Goal: Book appointment/travel/reservation

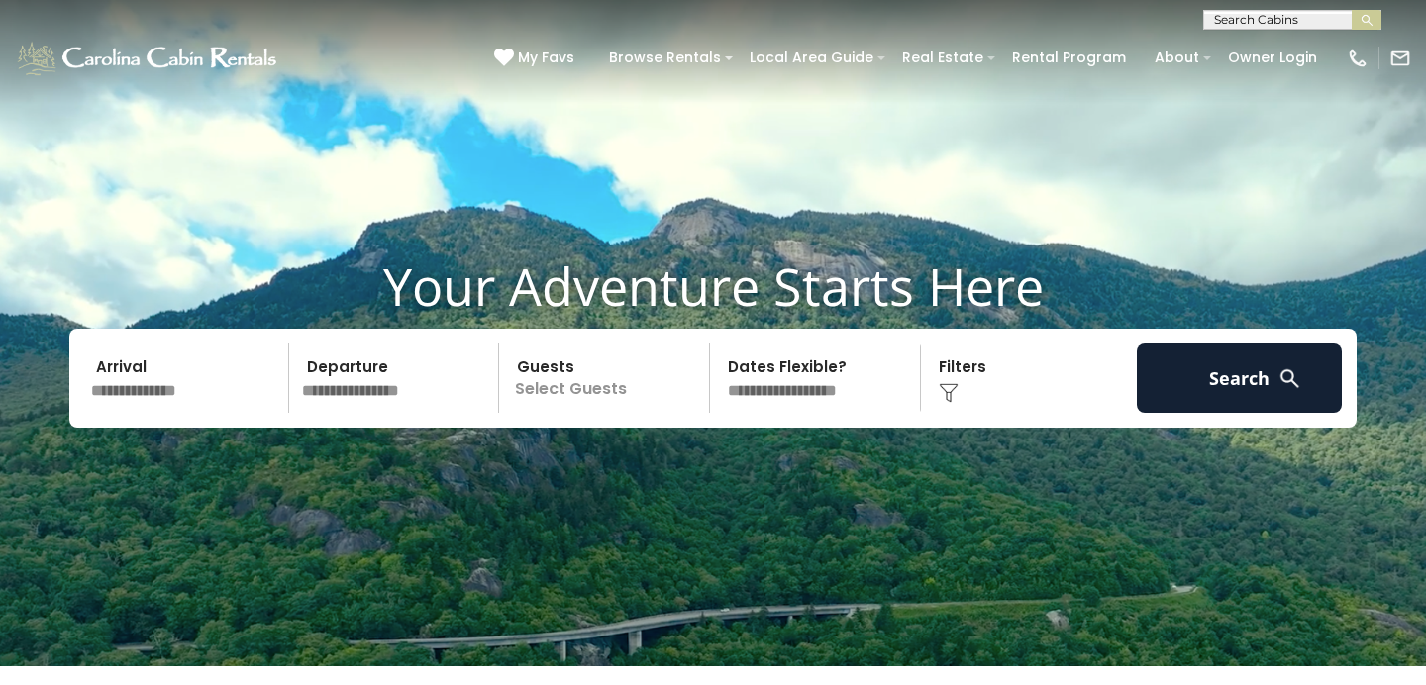
scroll to position [25, 0]
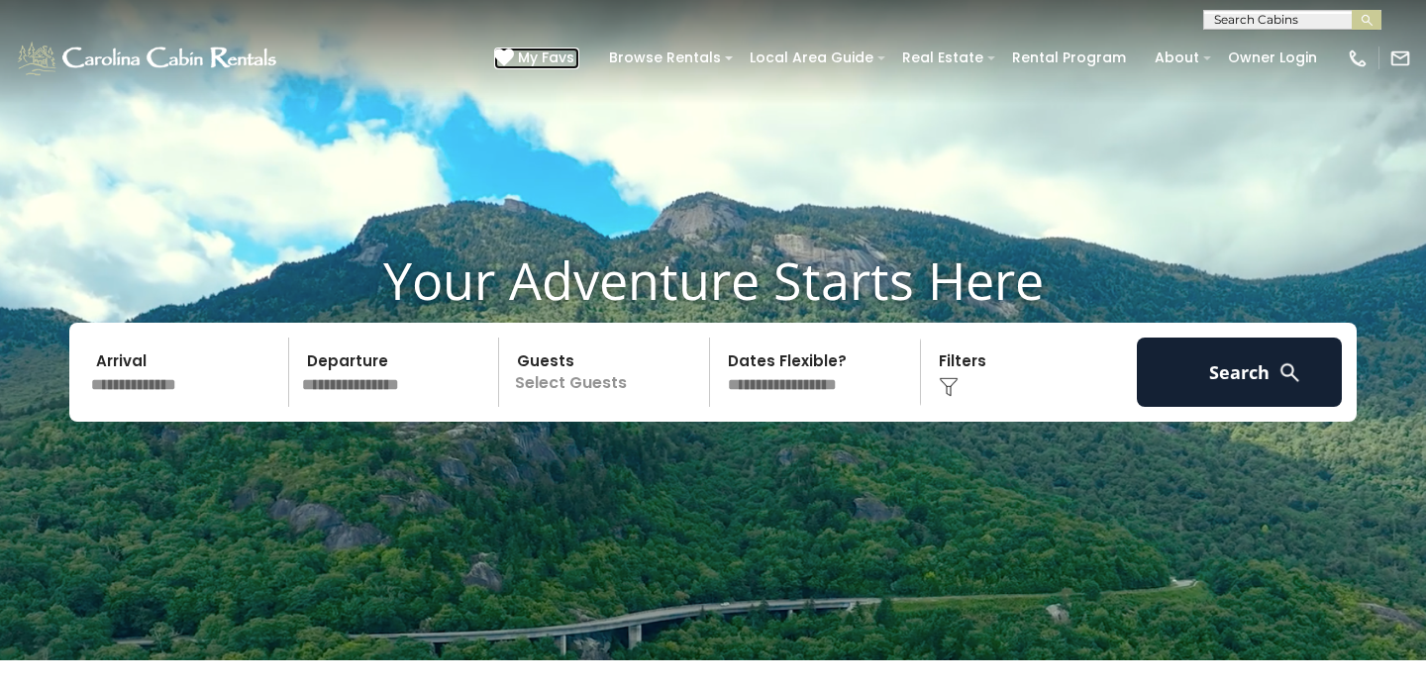
click at [567, 53] on span "My Favs" at bounding box center [546, 58] width 56 height 21
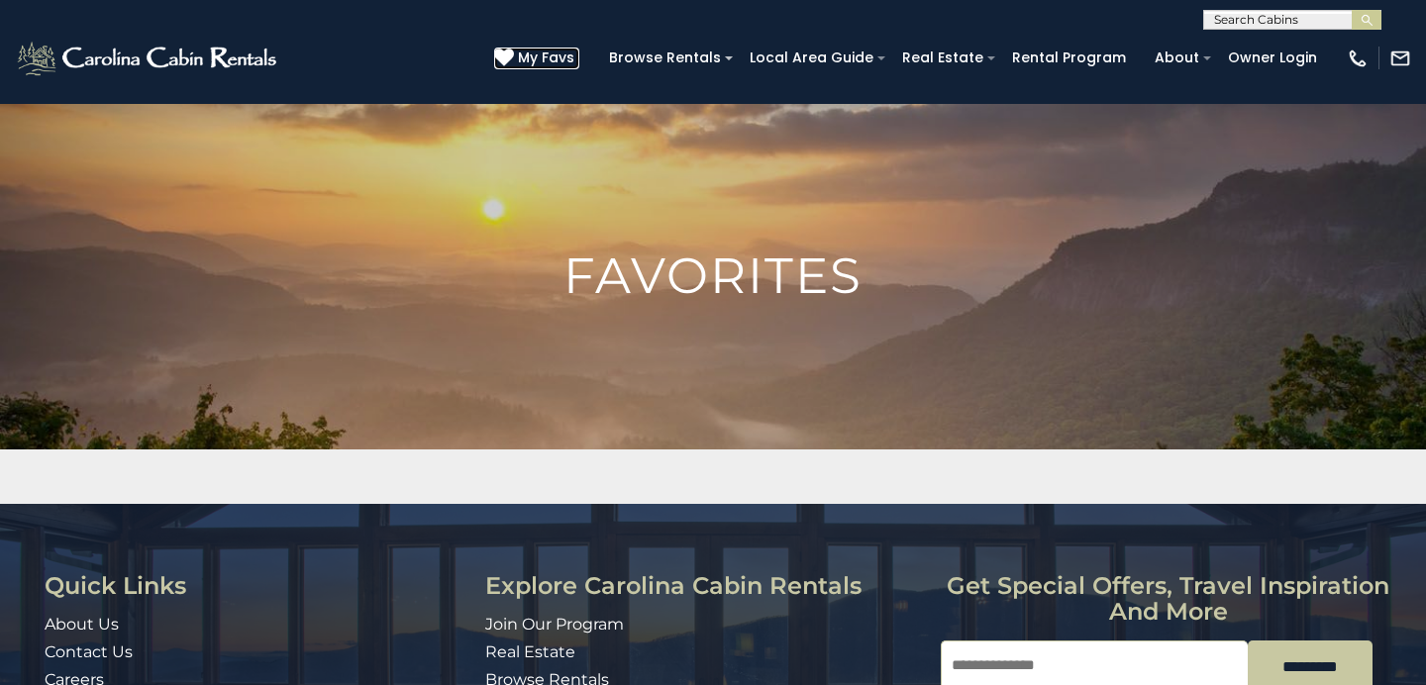
click at [514, 56] on icon at bounding box center [504, 58] width 20 height 20
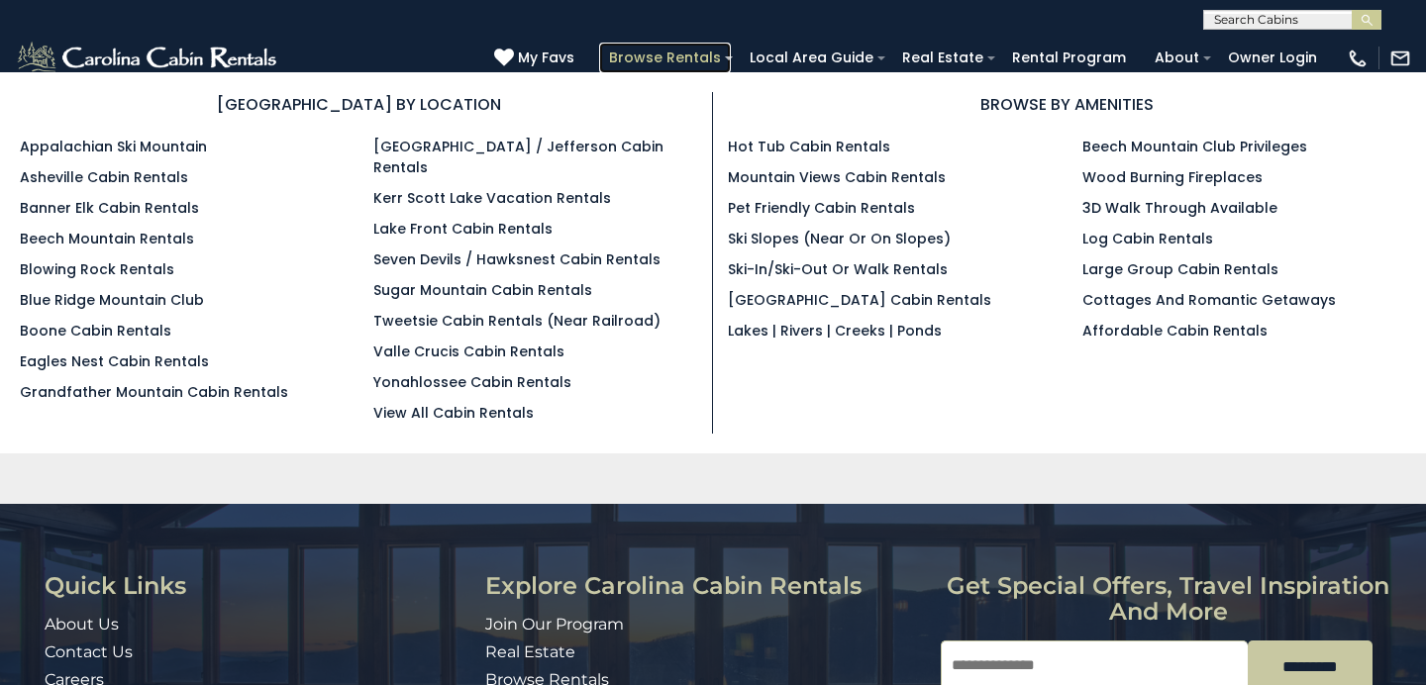
click at [687, 56] on link "Browse Rentals" at bounding box center [665, 58] width 132 height 31
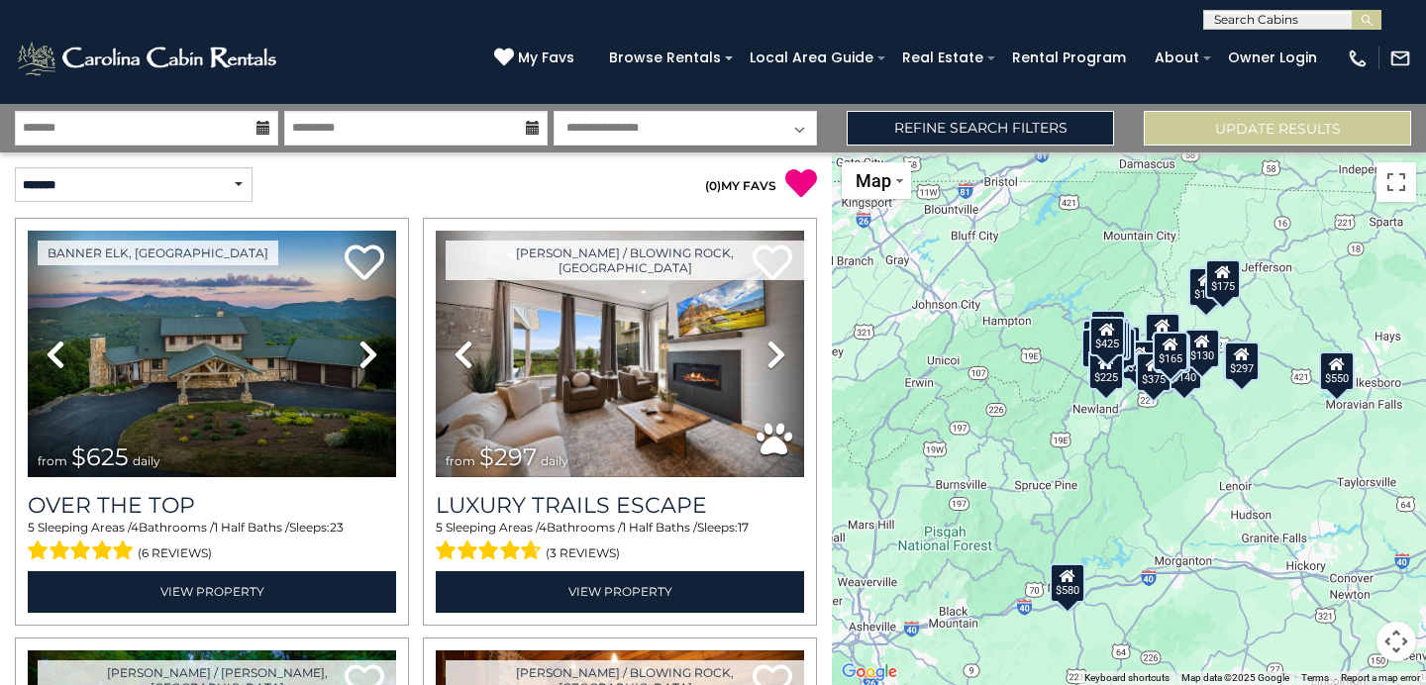
click at [262, 129] on icon at bounding box center [263, 128] width 14 height 14
click at [263, 130] on icon at bounding box center [263, 128] width 14 height 14
click at [216, 127] on input "text" at bounding box center [146, 128] width 263 height 35
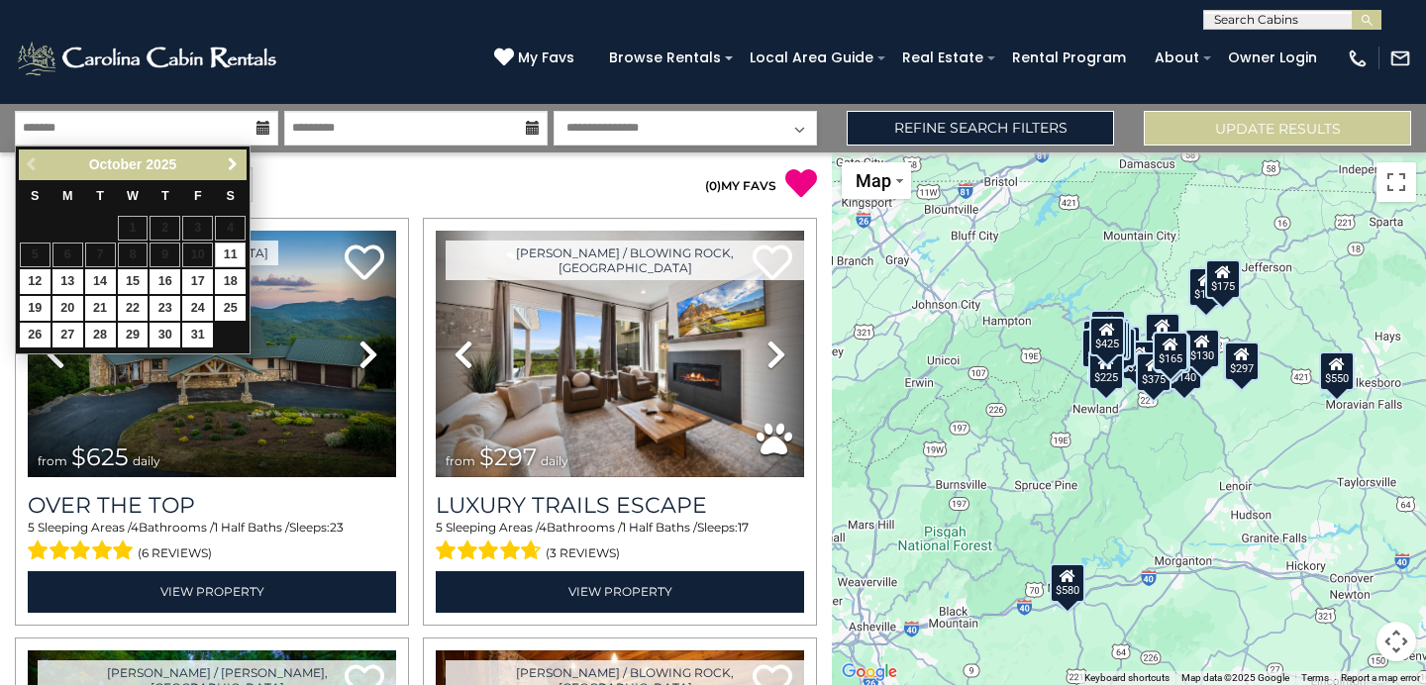
click at [235, 168] on span "Next" at bounding box center [233, 164] width 16 height 16
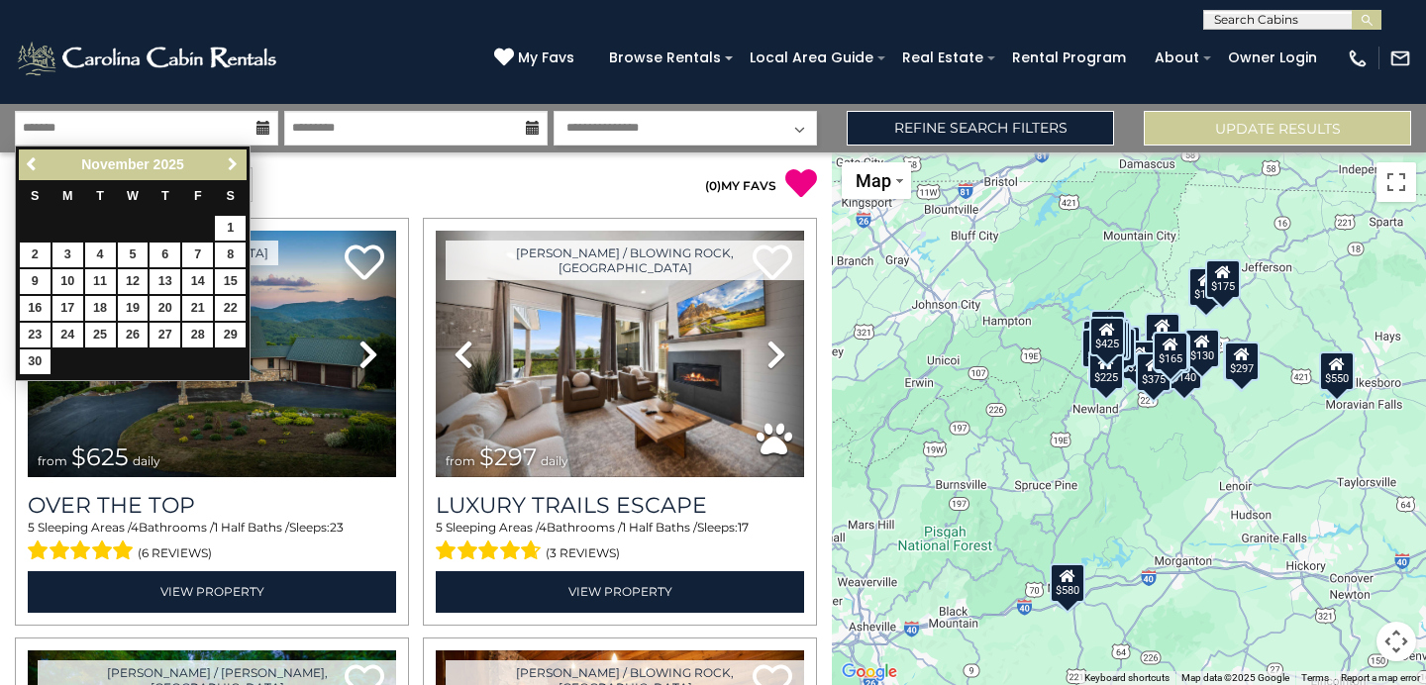
click at [235, 168] on span "Next" at bounding box center [233, 164] width 16 height 16
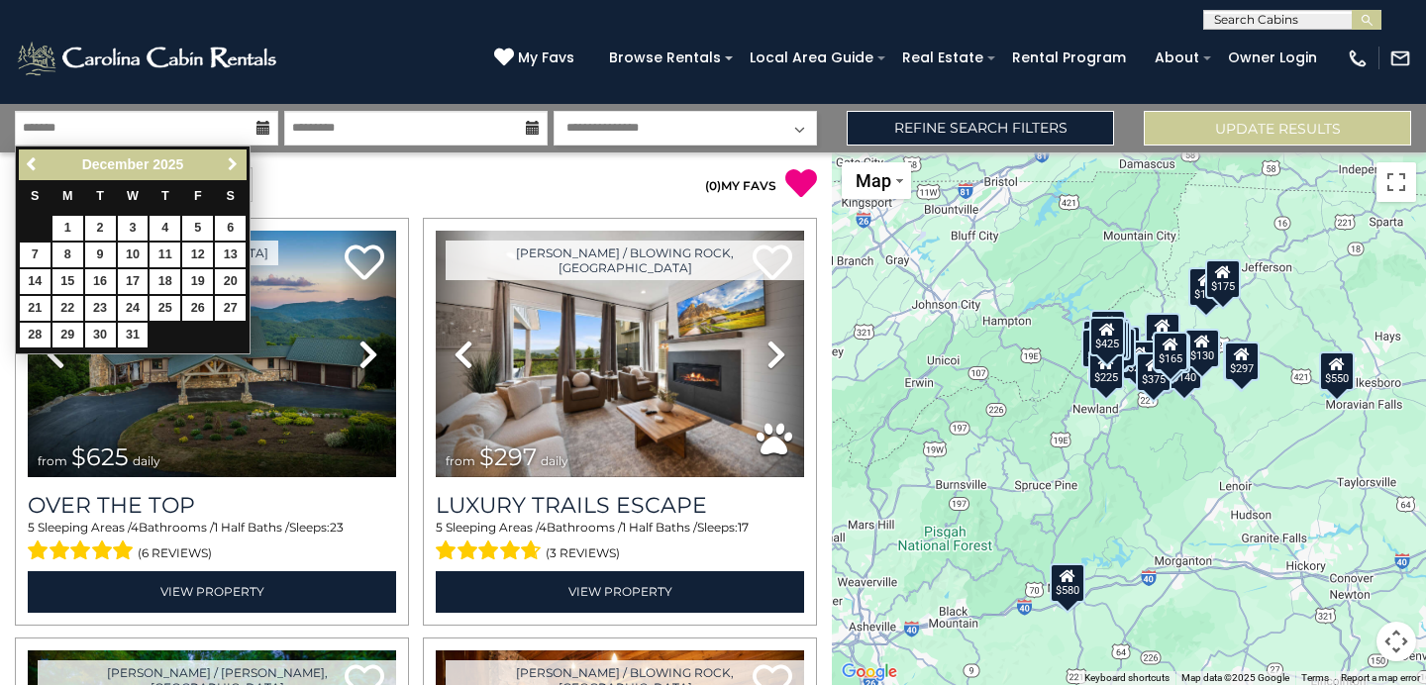
click at [235, 168] on span "Next" at bounding box center [233, 164] width 16 height 16
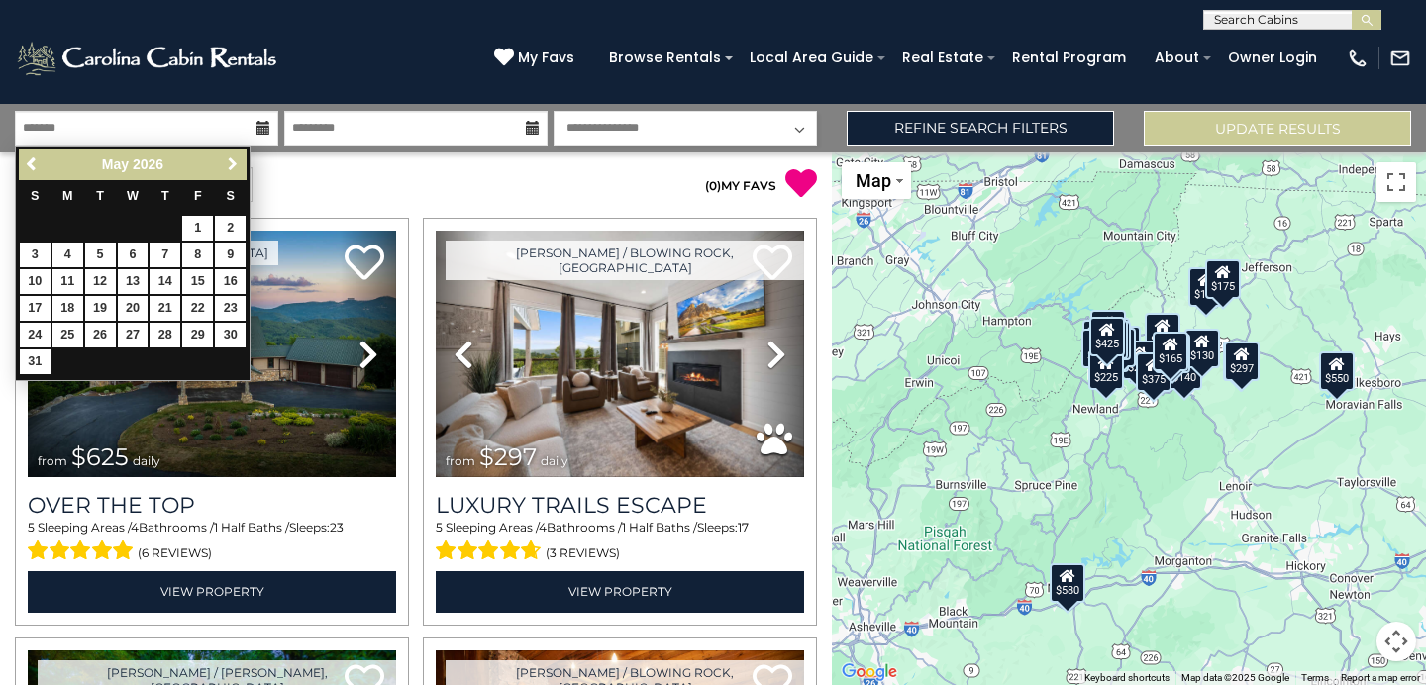
click at [235, 168] on span "Next" at bounding box center [233, 164] width 16 height 16
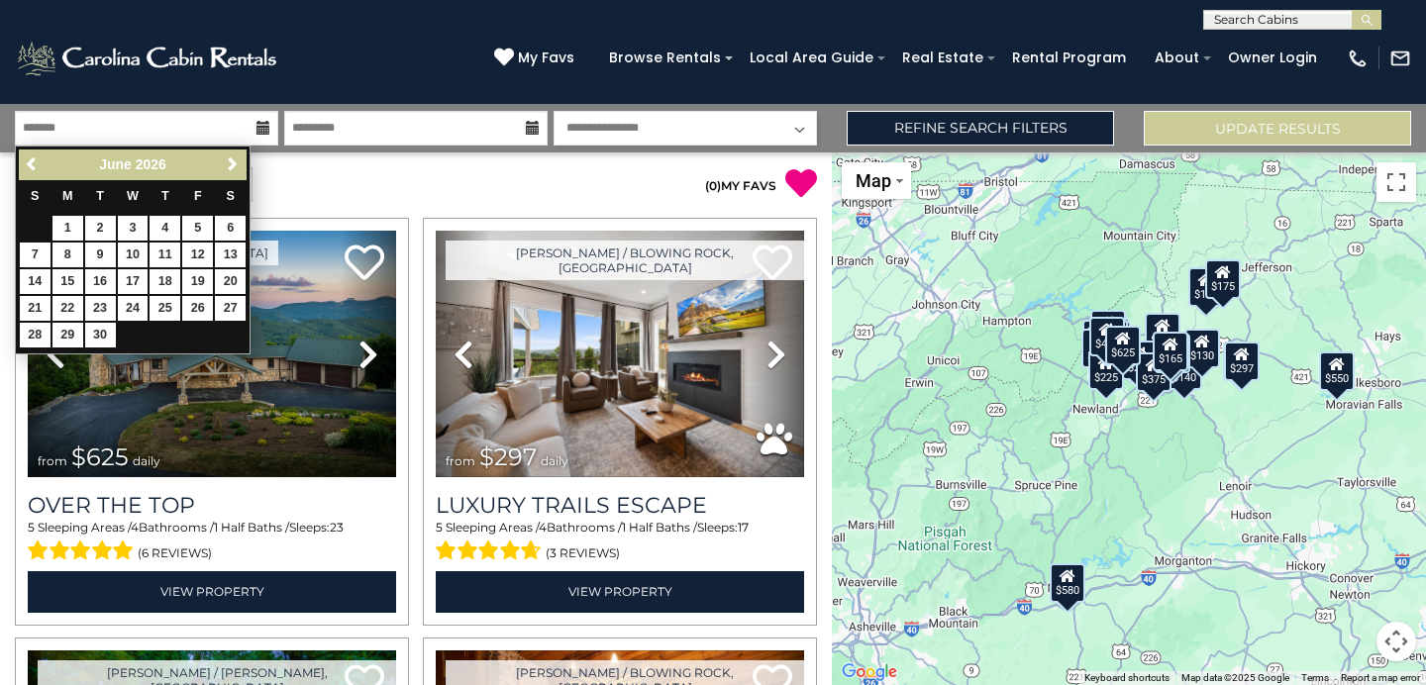
scroll to position [1, 0]
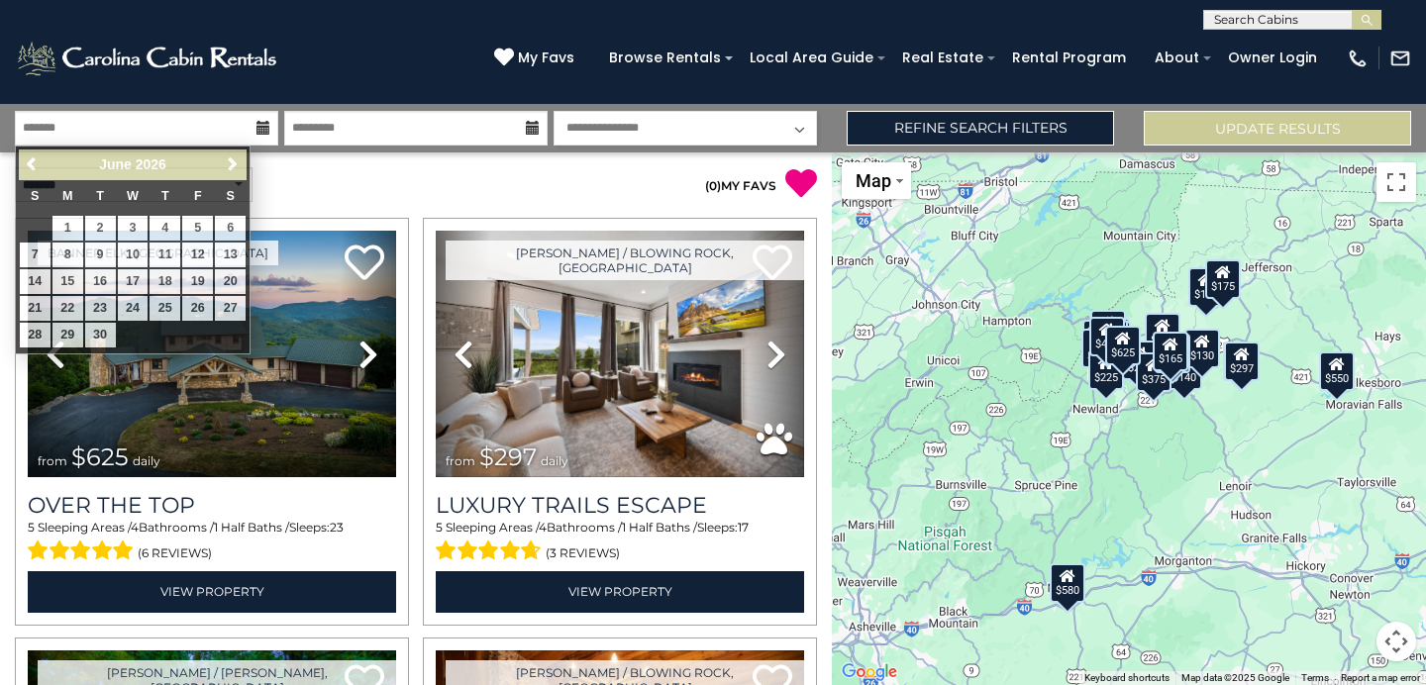
click at [1298, 19] on input "text" at bounding box center [1290, 23] width 173 height 20
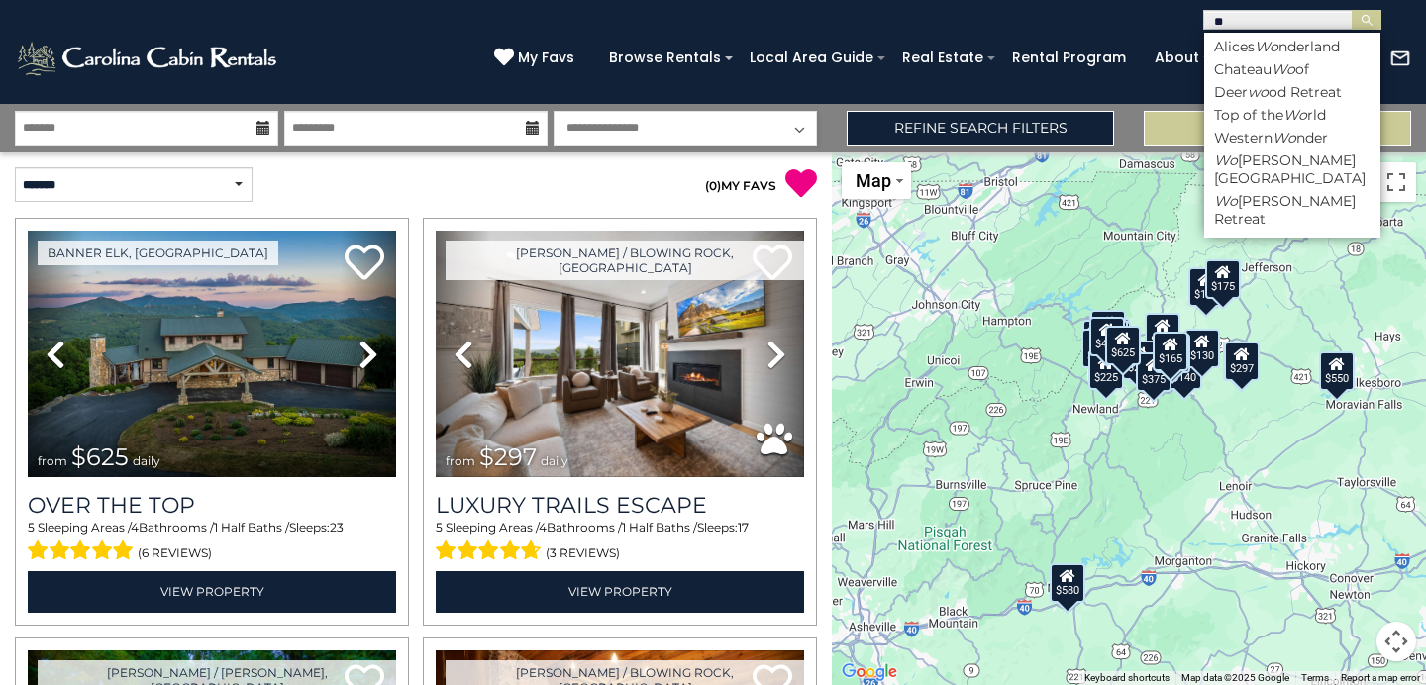
type input "*"
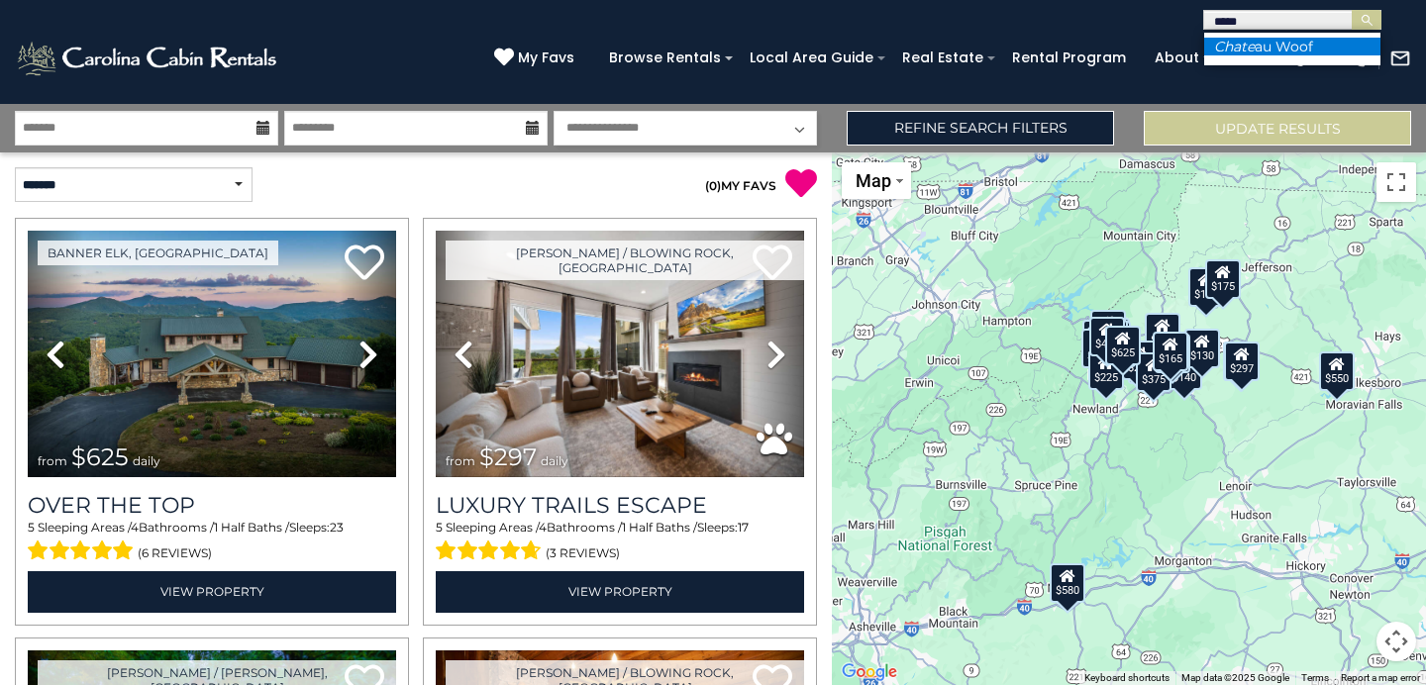
type input "*****"
click at [1306, 46] on li "Chate au Woof" at bounding box center [1292, 47] width 176 height 18
click at [1367, 23] on img "submit" at bounding box center [1367, 20] width 15 height 15
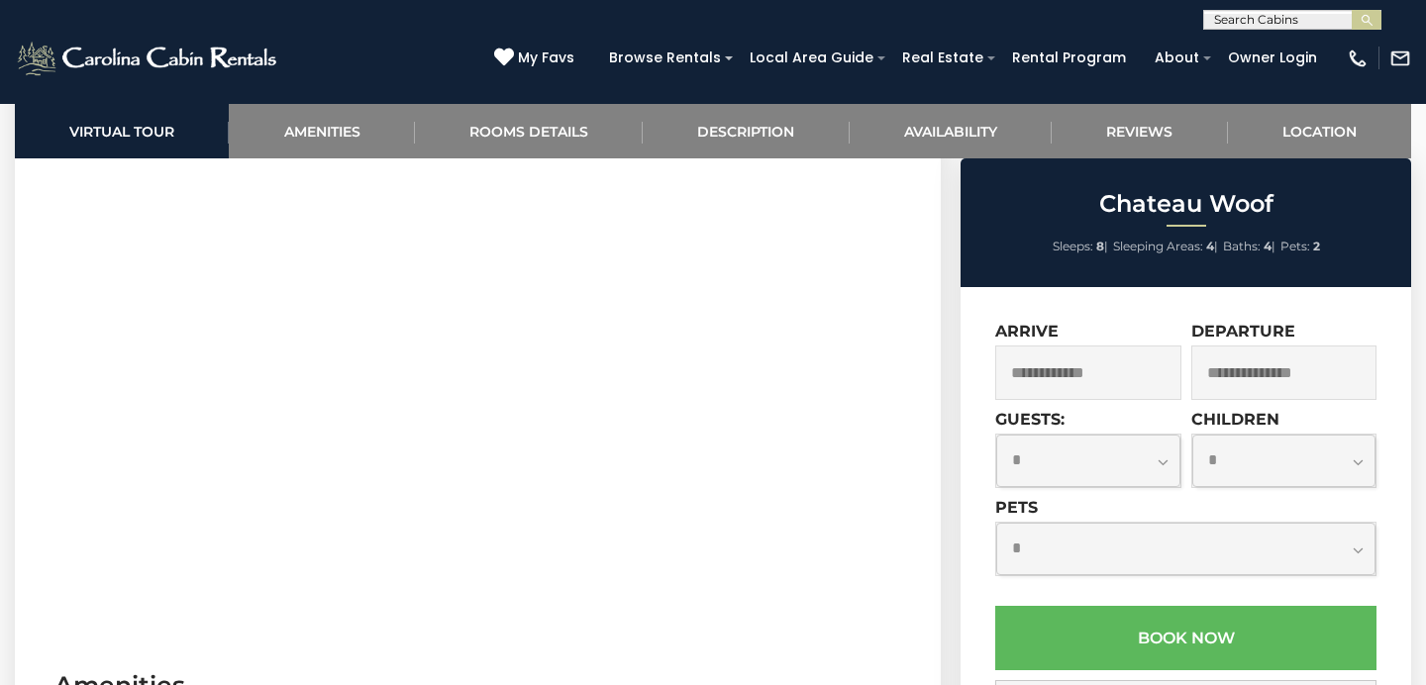
scroll to position [941, 0]
click at [1045, 374] on input "text" at bounding box center [1088, 373] width 186 height 54
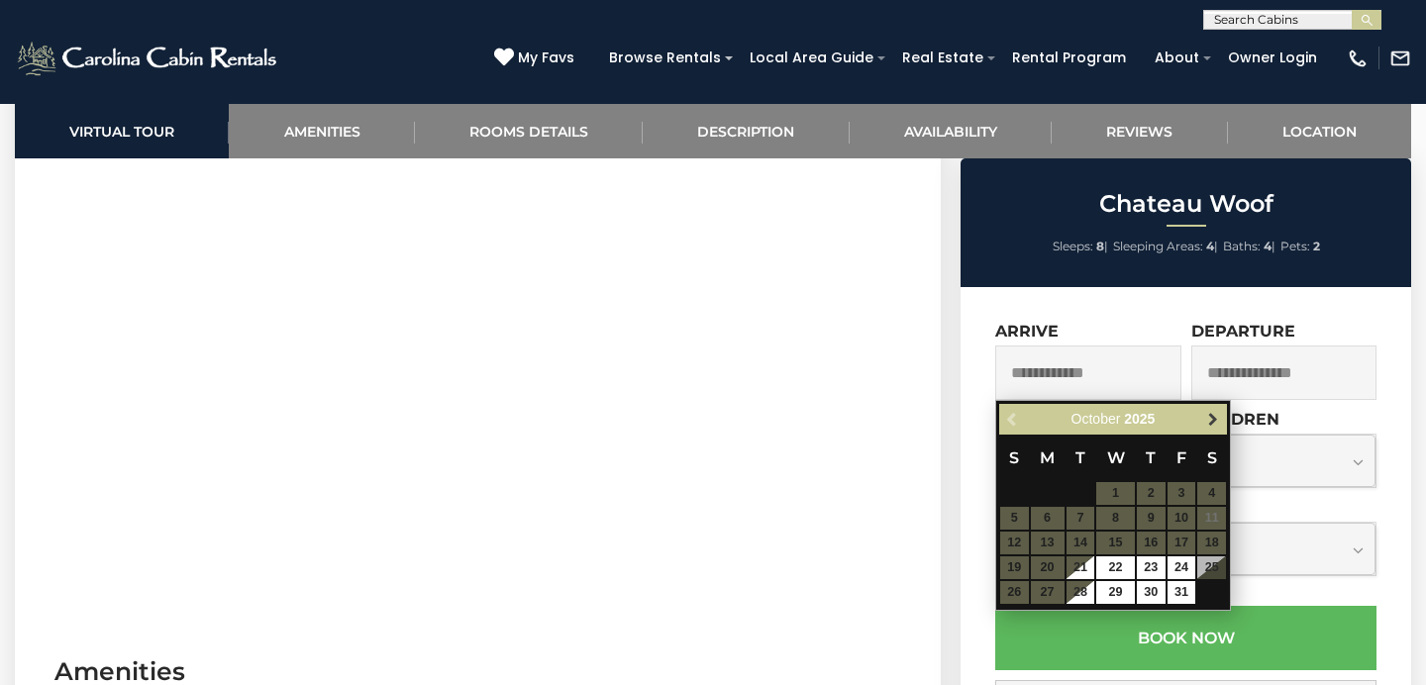
click at [1213, 420] on span "Next" at bounding box center [1213, 420] width 16 height 16
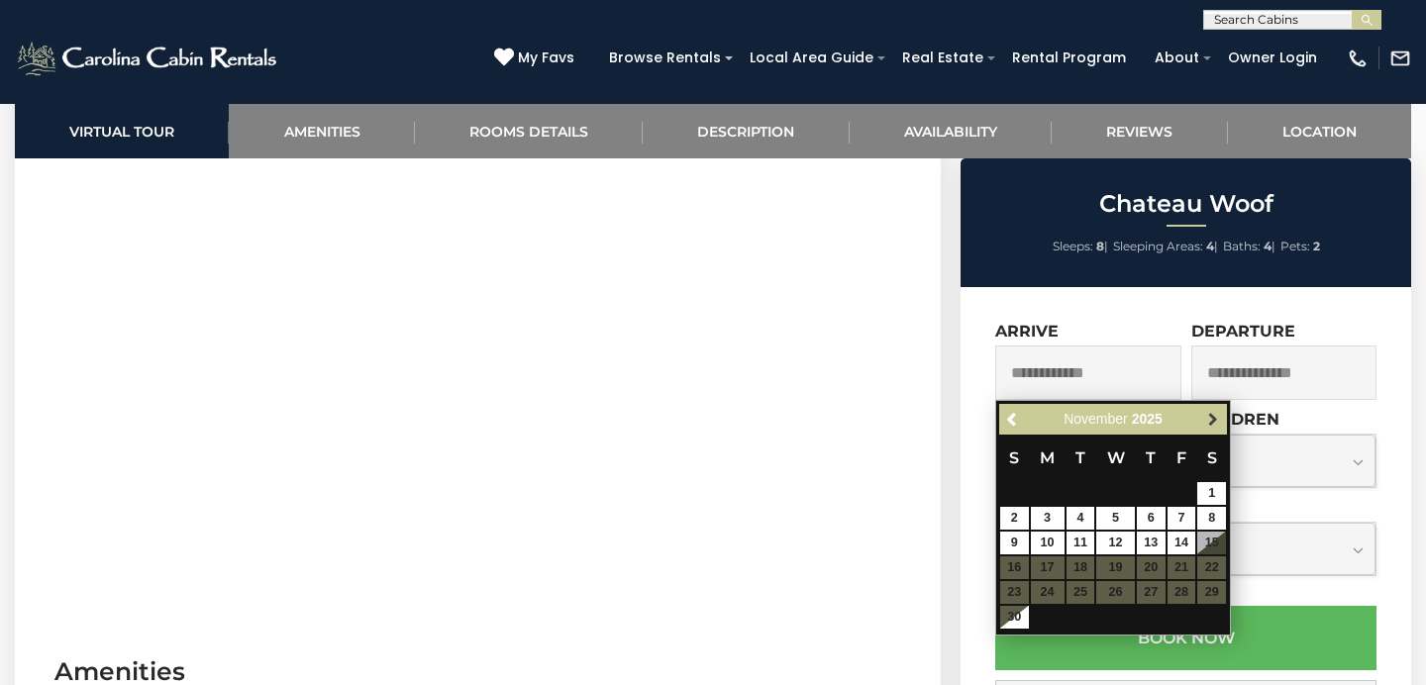
click at [1213, 420] on span "Next" at bounding box center [1213, 420] width 16 height 16
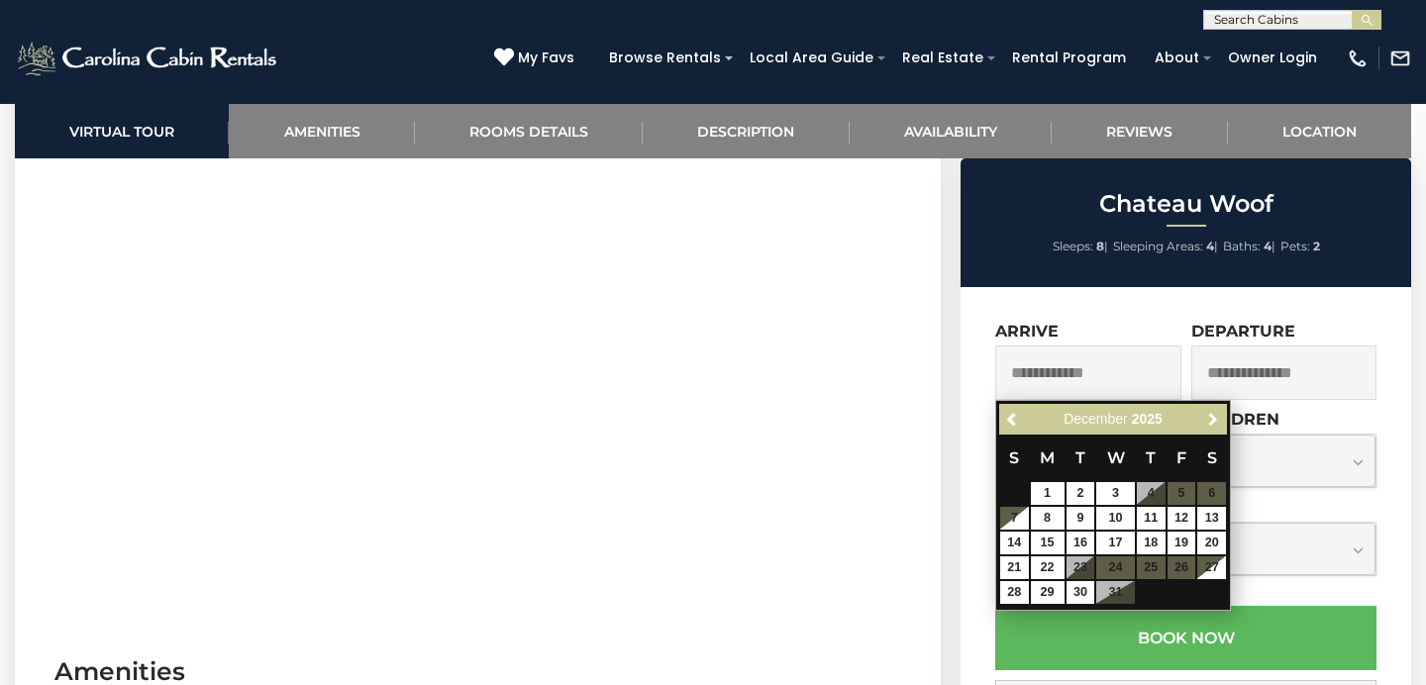
click at [1213, 420] on span "Next" at bounding box center [1213, 420] width 16 height 16
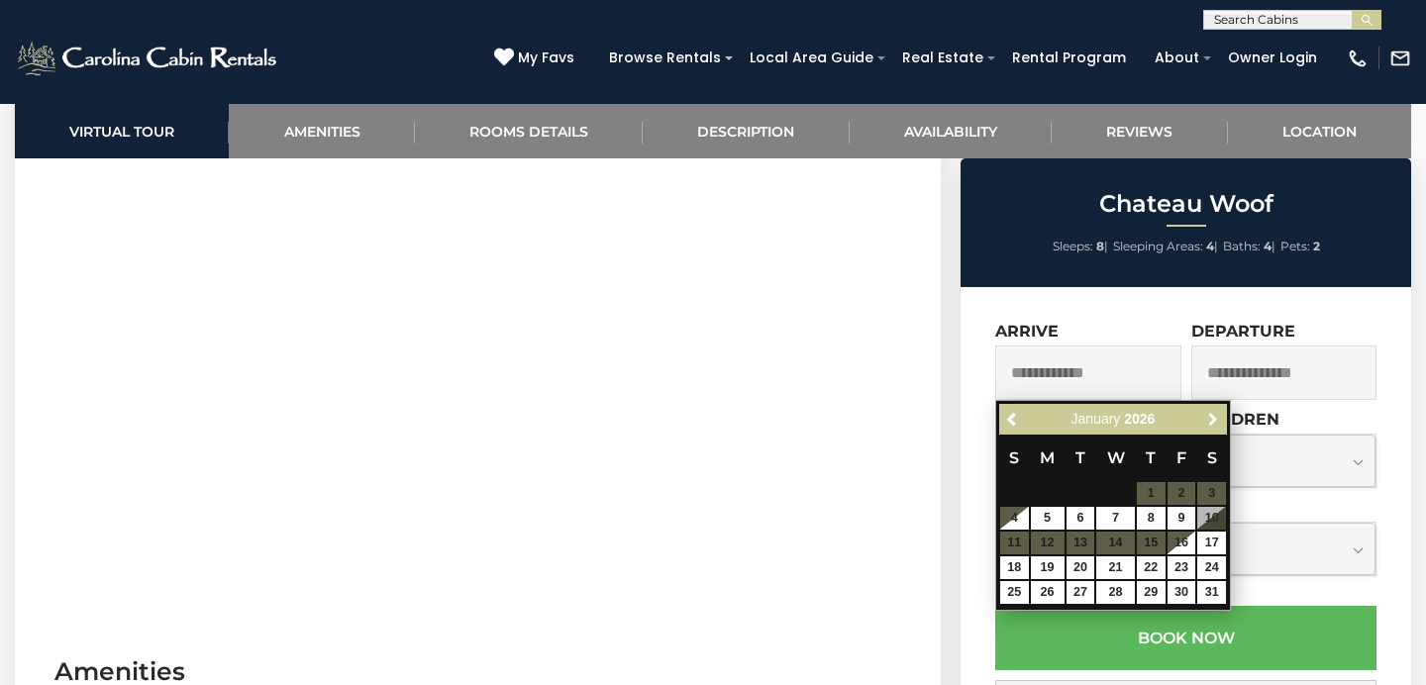
click at [1213, 420] on span "Next" at bounding box center [1213, 420] width 16 height 16
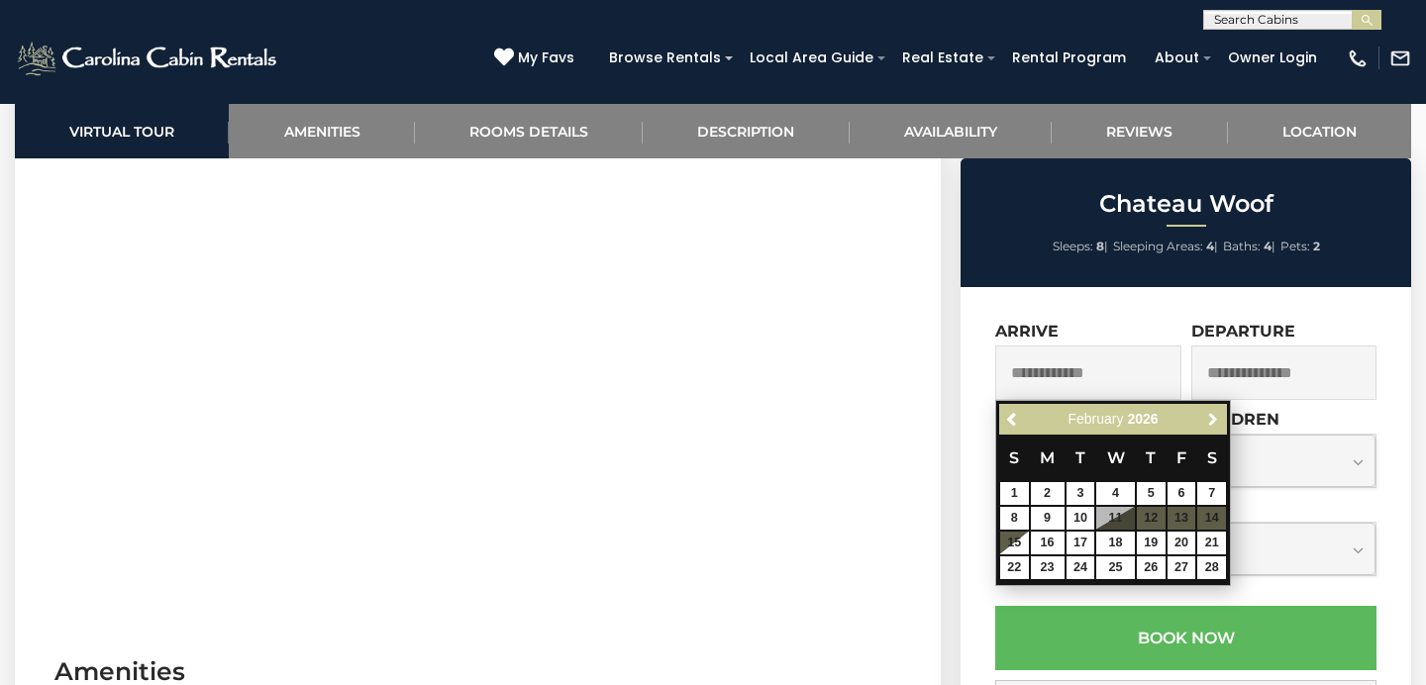
click at [1213, 420] on span "Next" at bounding box center [1213, 420] width 16 height 16
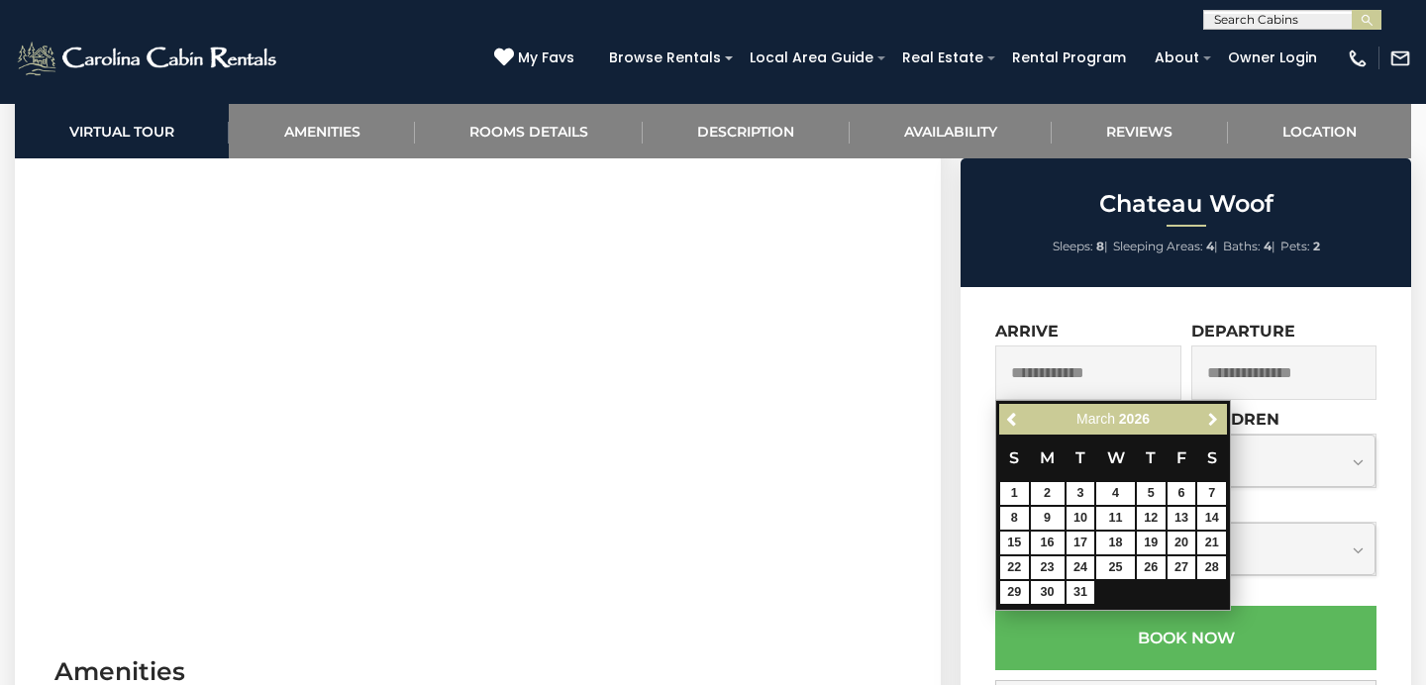
click at [1213, 420] on span "Next" at bounding box center [1213, 420] width 16 height 16
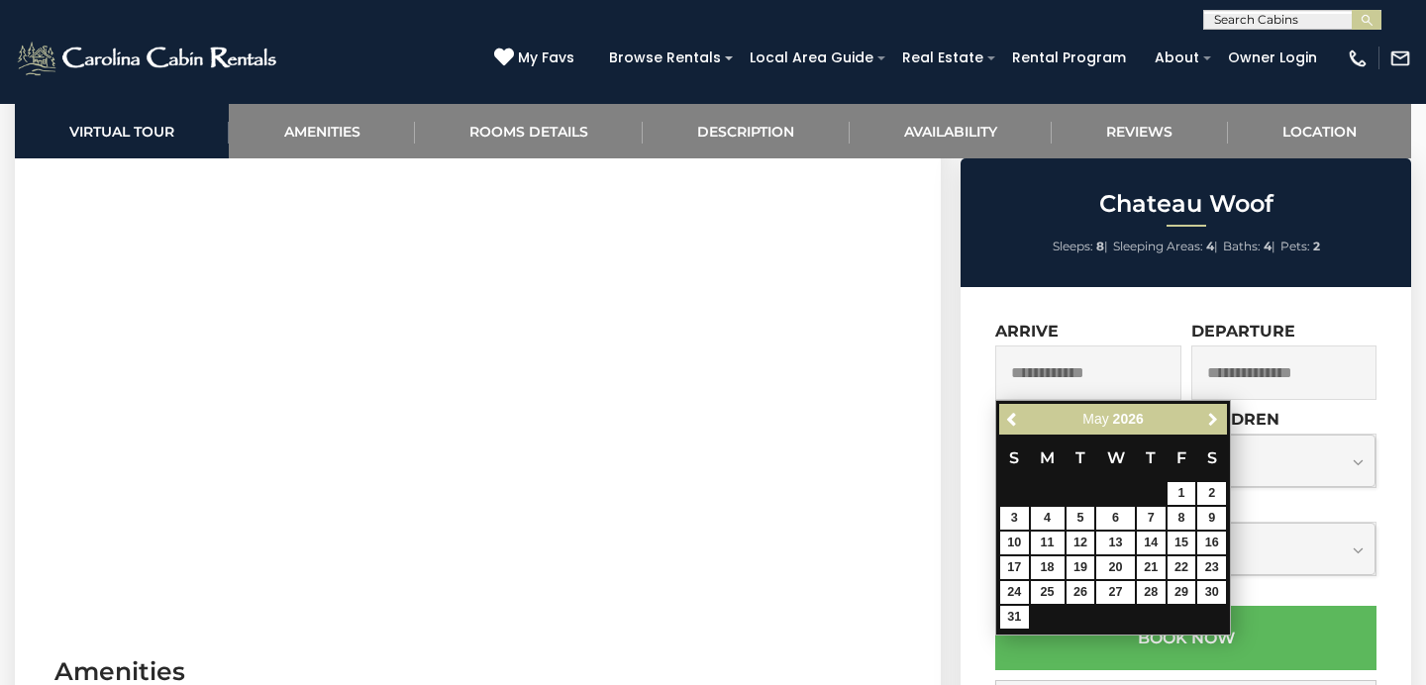
click at [1213, 420] on span "Next" at bounding box center [1213, 420] width 16 height 16
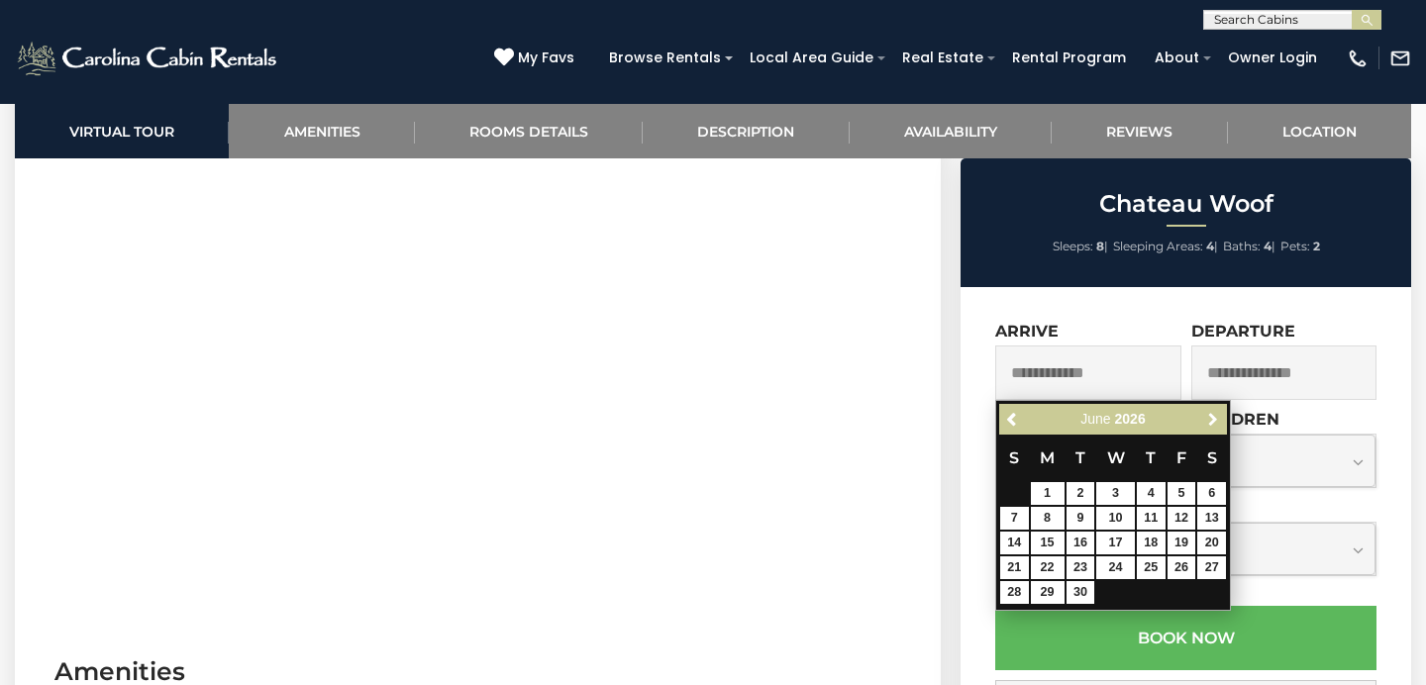
click at [1213, 420] on span "Next" at bounding box center [1213, 420] width 16 height 16
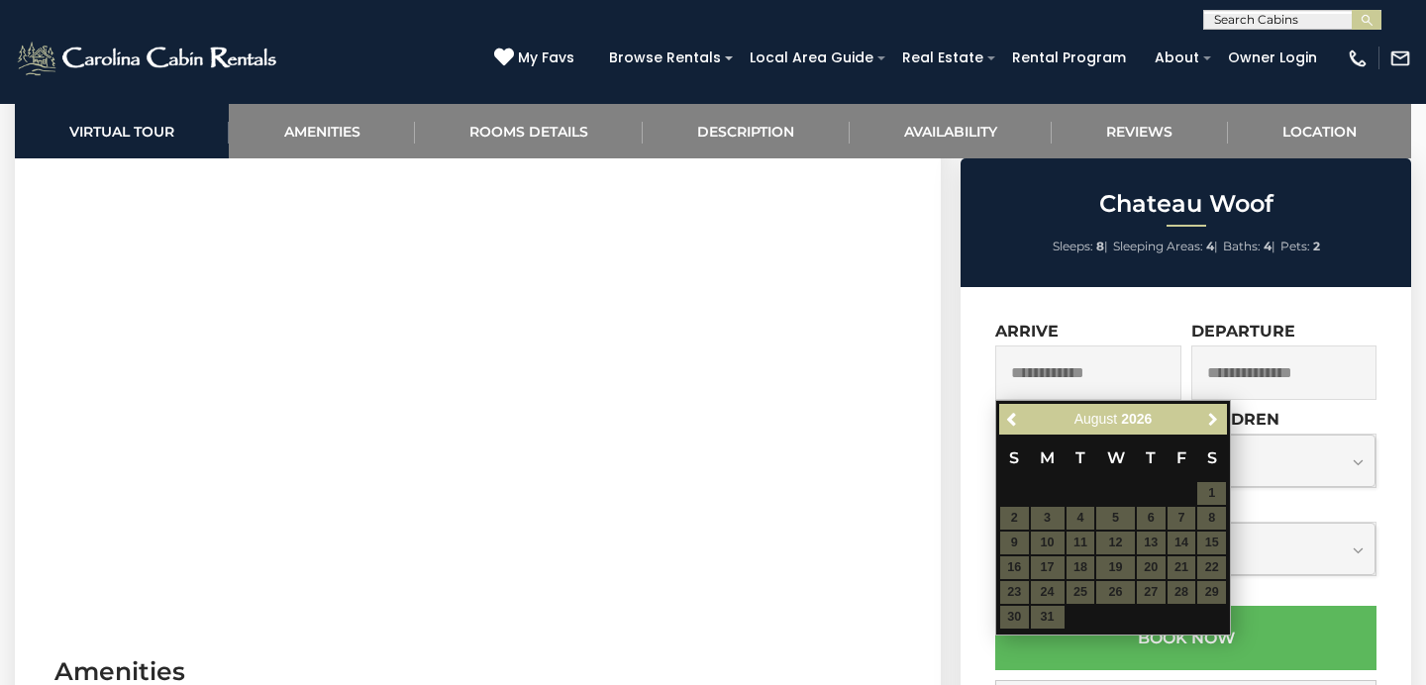
click at [1213, 420] on span "Next" at bounding box center [1213, 420] width 16 height 16
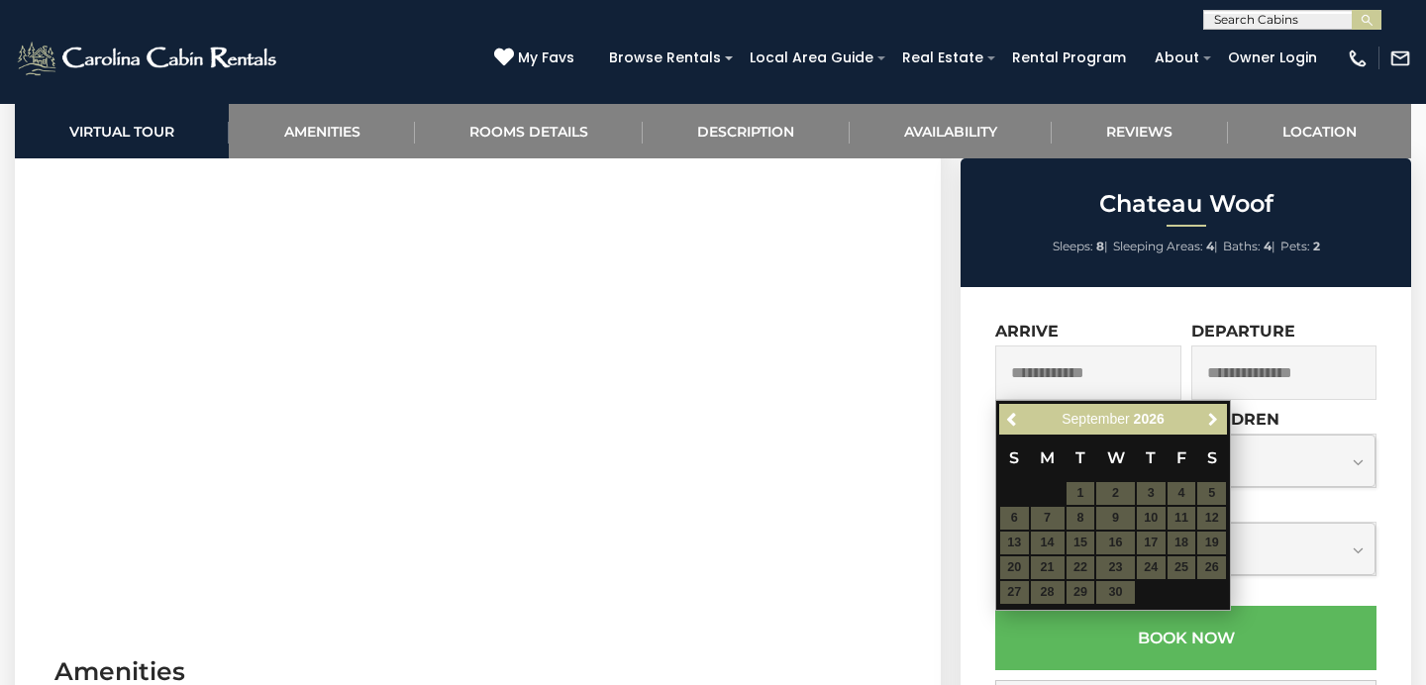
click at [1213, 420] on span "Next" at bounding box center [1213, 420] width 16 height 16
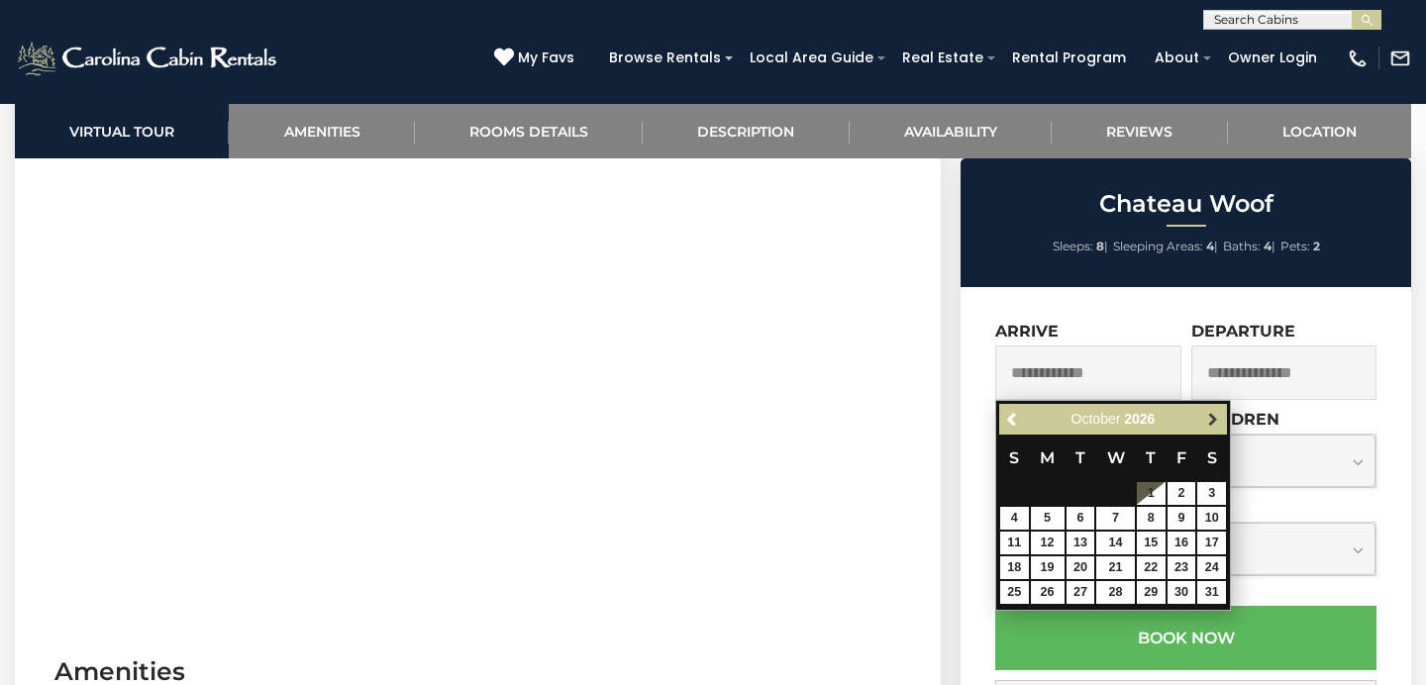
click at [1210, 417] on span "Next" at bounding box center [1213, 420] width 16 height 16
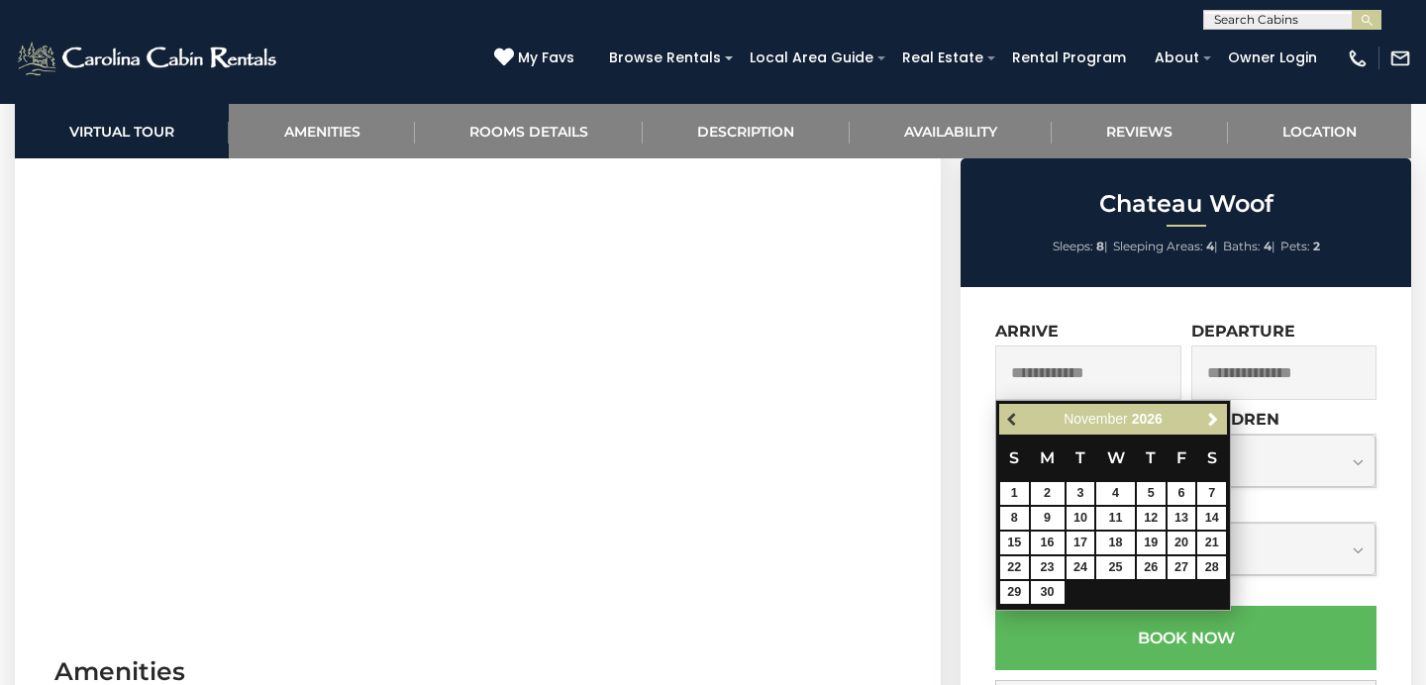
click at [1013, 423] on span "Previous" at bounding box center [1013, 420] width 16 height 16
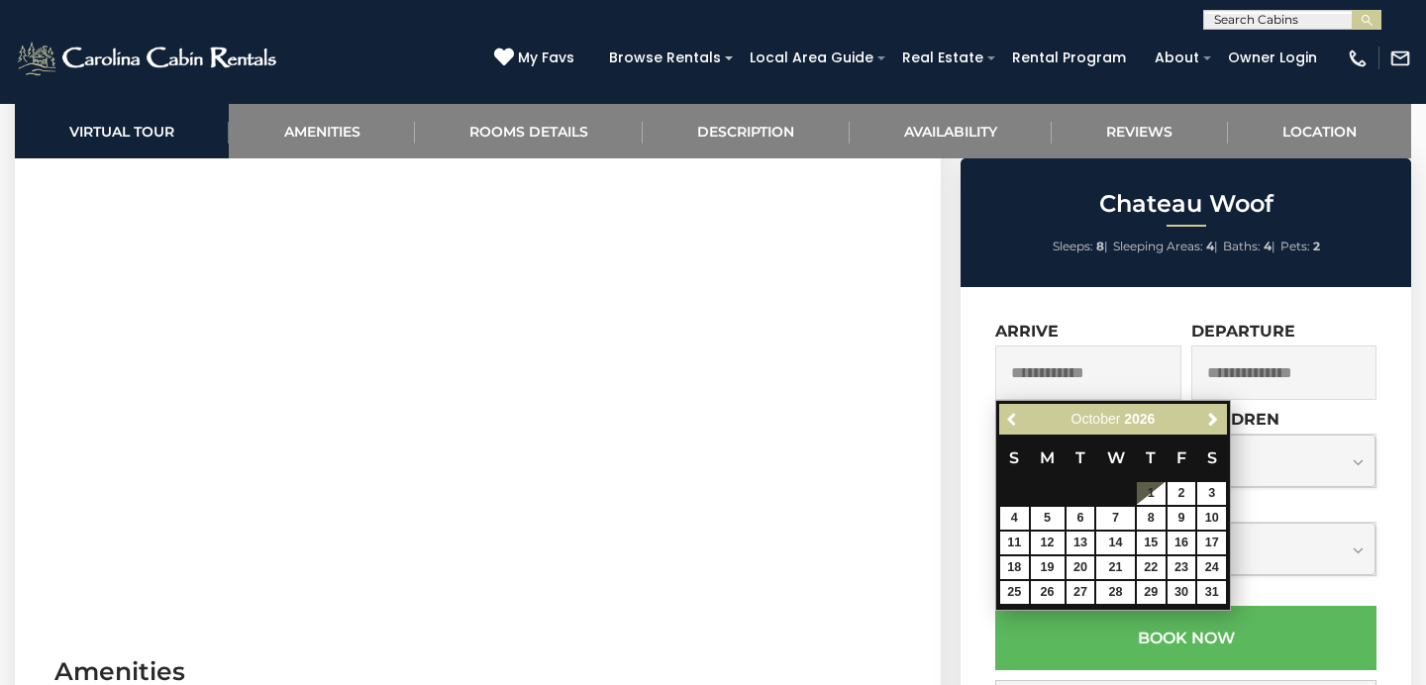
click at [1013, 423] on span "Previous" at bounding box center [1013, 420] width 16 height 16
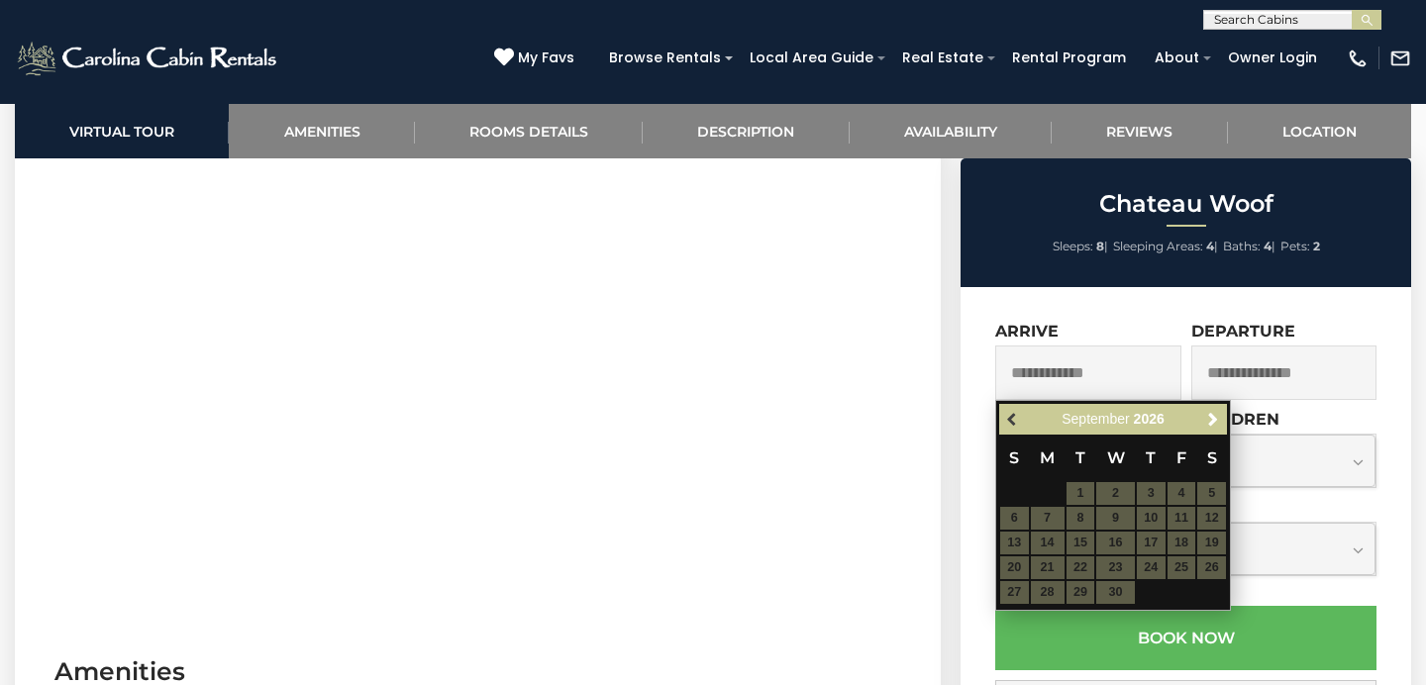
click at [1013, 422] on span "Previous" at bounding box center [1013, 420] width 16 height 16
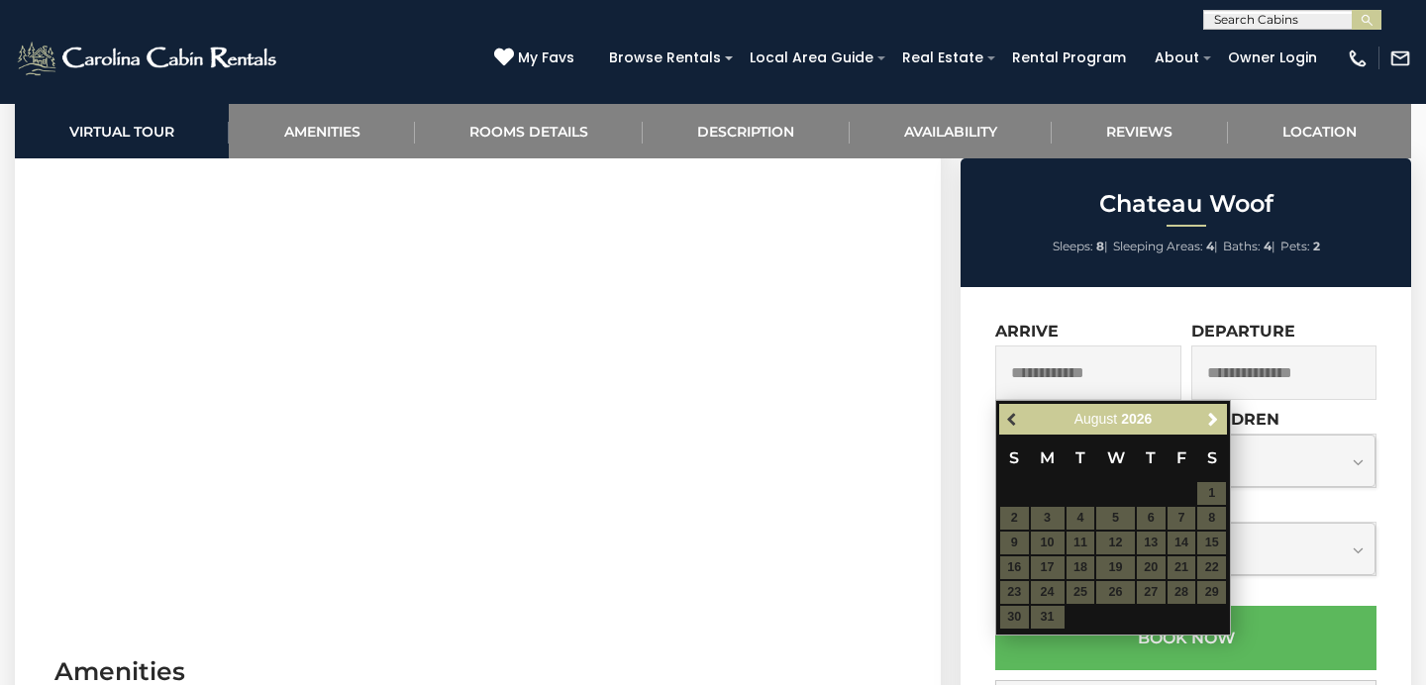
click at [1013, 422] on span "Previous" at bounding box center [1013, 420] width 16 height 16
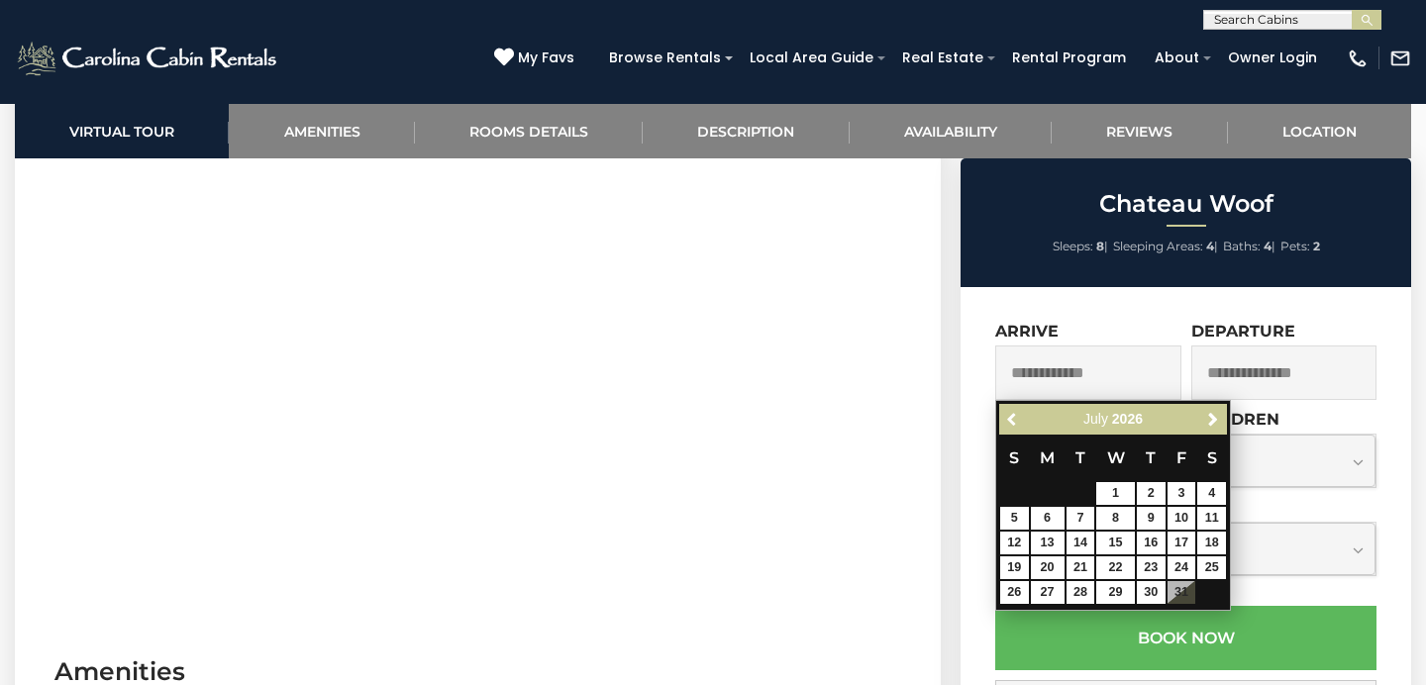
click at [1013, 422] on span "Previous" at bounding box center [1013, 420] width 16 height 16
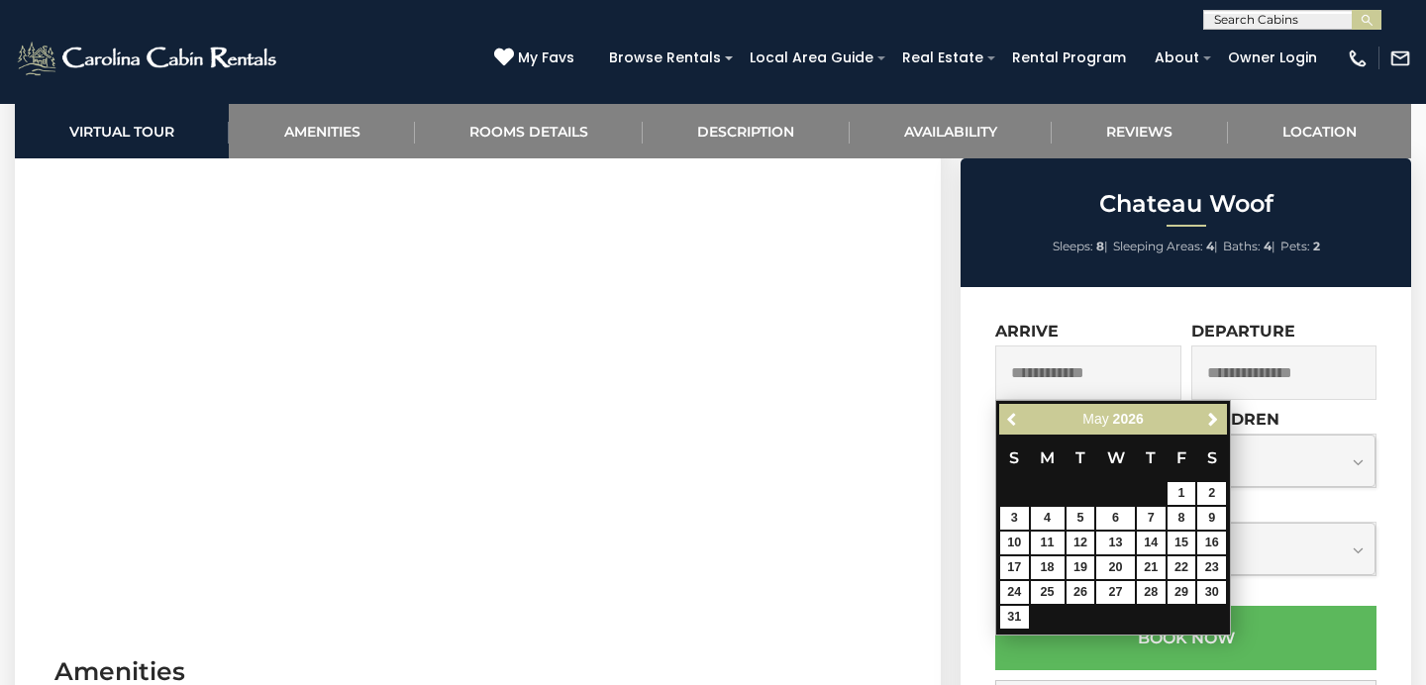
click at [1013, 422] on span "Previous" at bounding box center [1013, 420] width 16 height 16
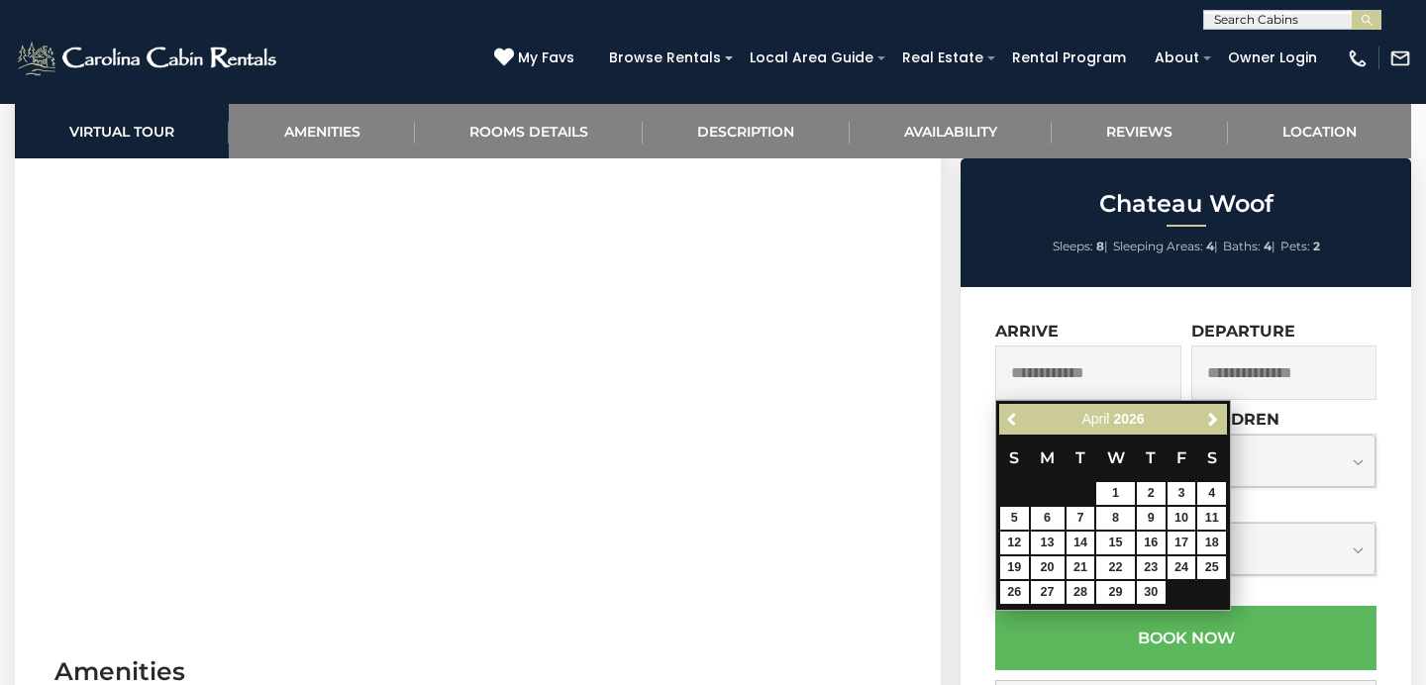
click at [1013, 422] on span "Previous" at bounding box center [1013, 420] width 16 height 16
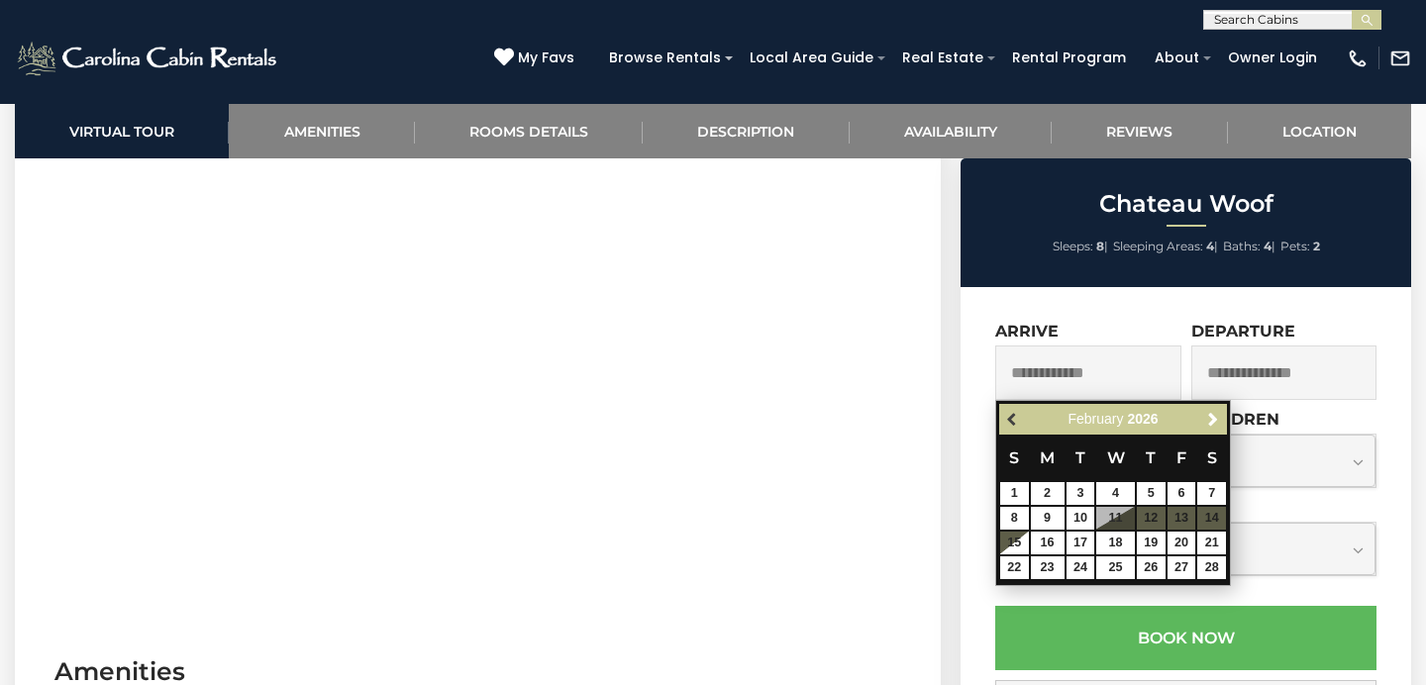
click at [1013, 422] on span "Previous" at bounding box center [1013, 420] width 16 height 16
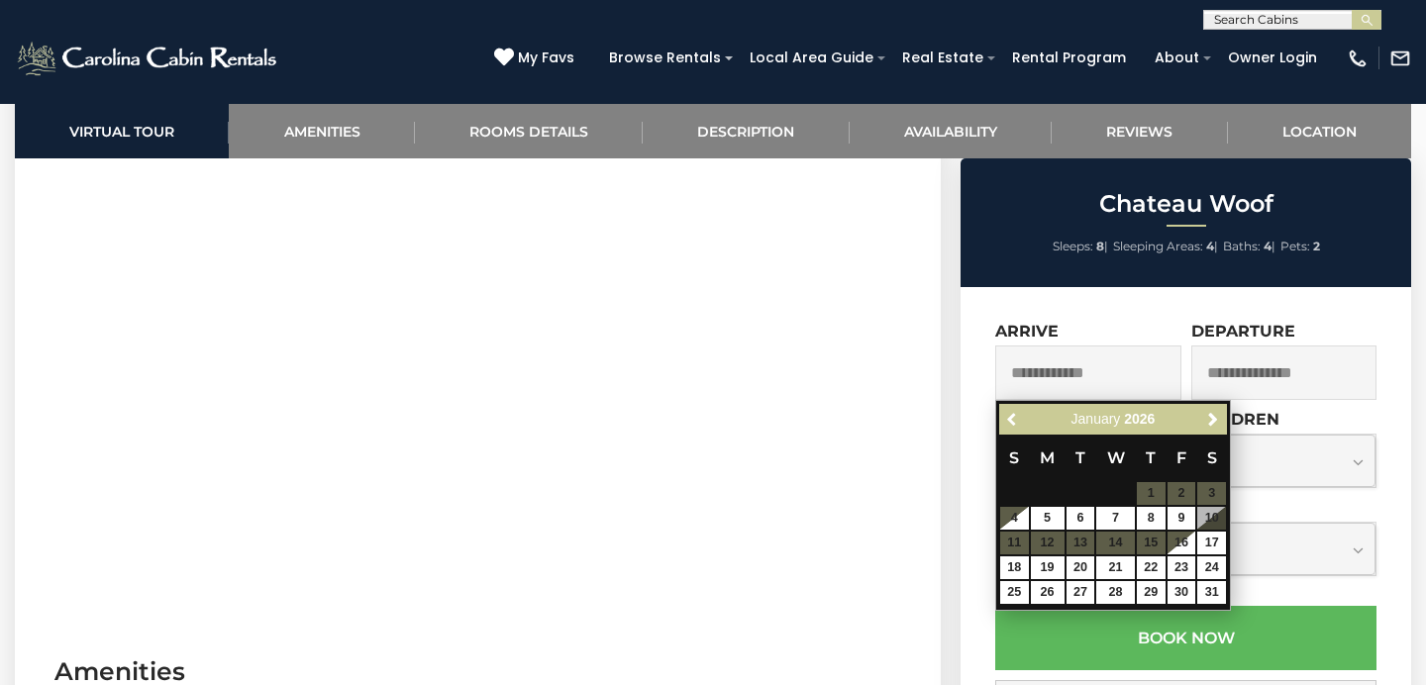
click at [1013, 422] on span "Previous" at bounding box center [1013, 420] width 16 height 16
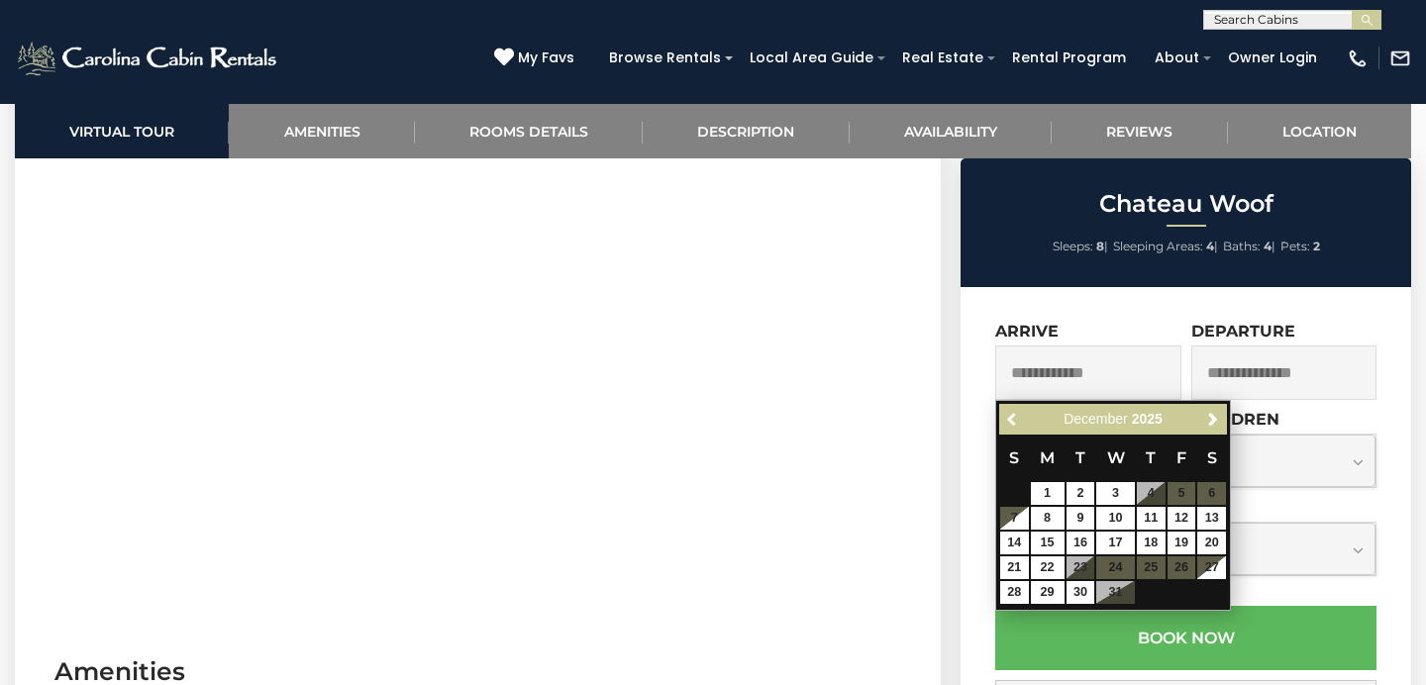
click at [1013, 422] on span "Previous" at bounding box center [1013, 420] width 16 height 16
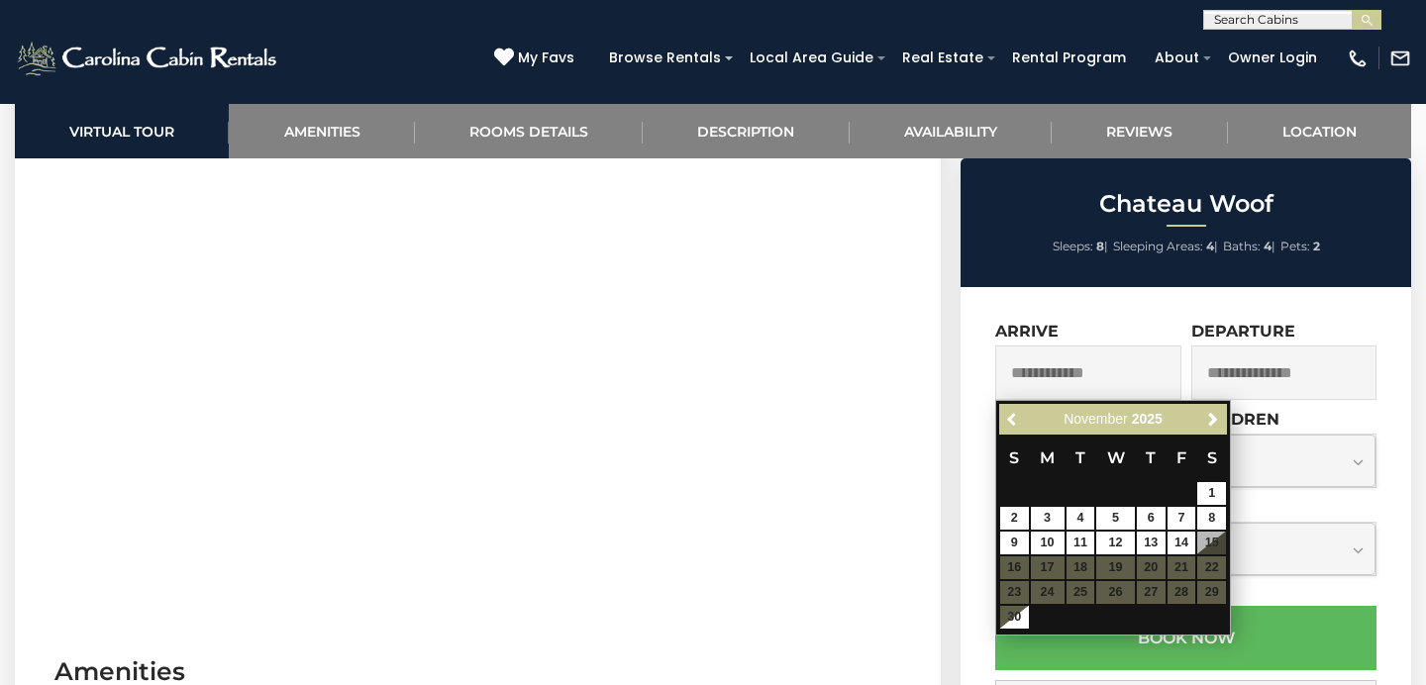
click at [1013, 422] on span "Previous" at bounding box center [1013, 420] width 16 height 16
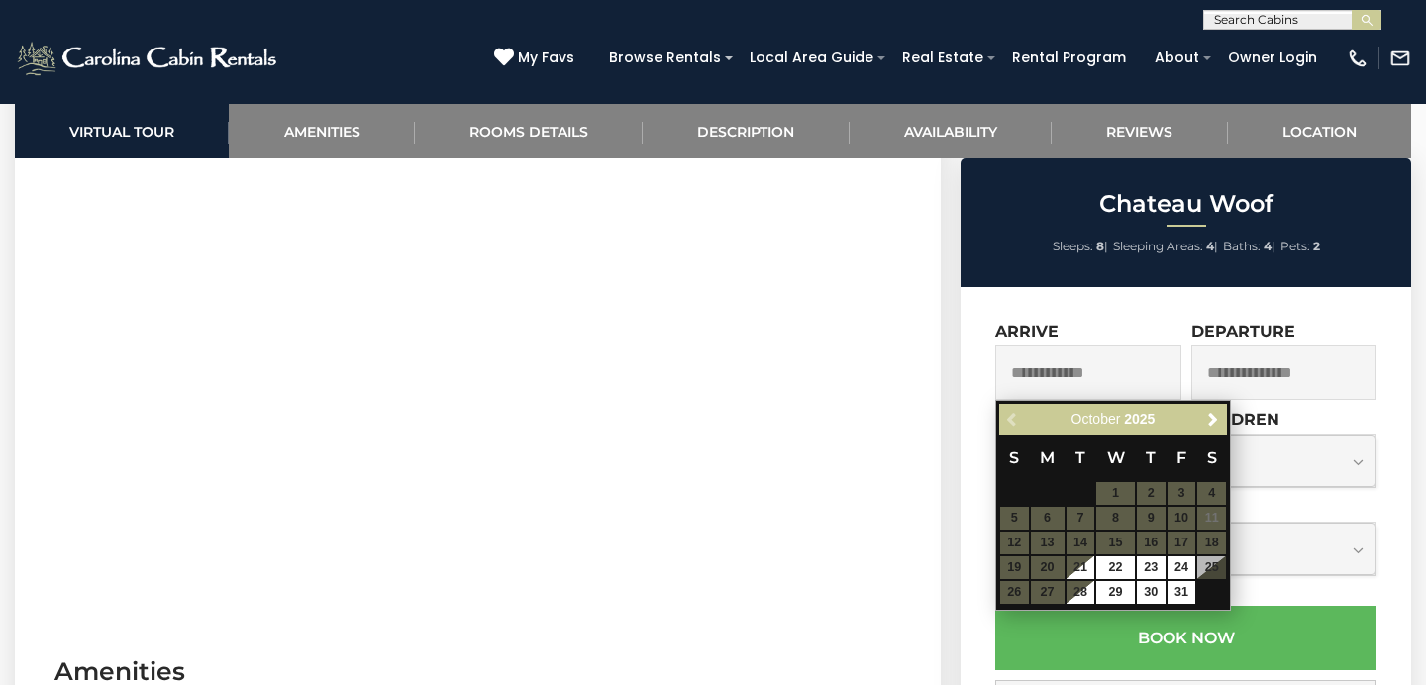
click at [1013, 422] on div "Previous Next [DATE]" at bounding box center [1113, 419] width 228 height 31
